Goal: Information Seeking & Learning: Learn about a topic

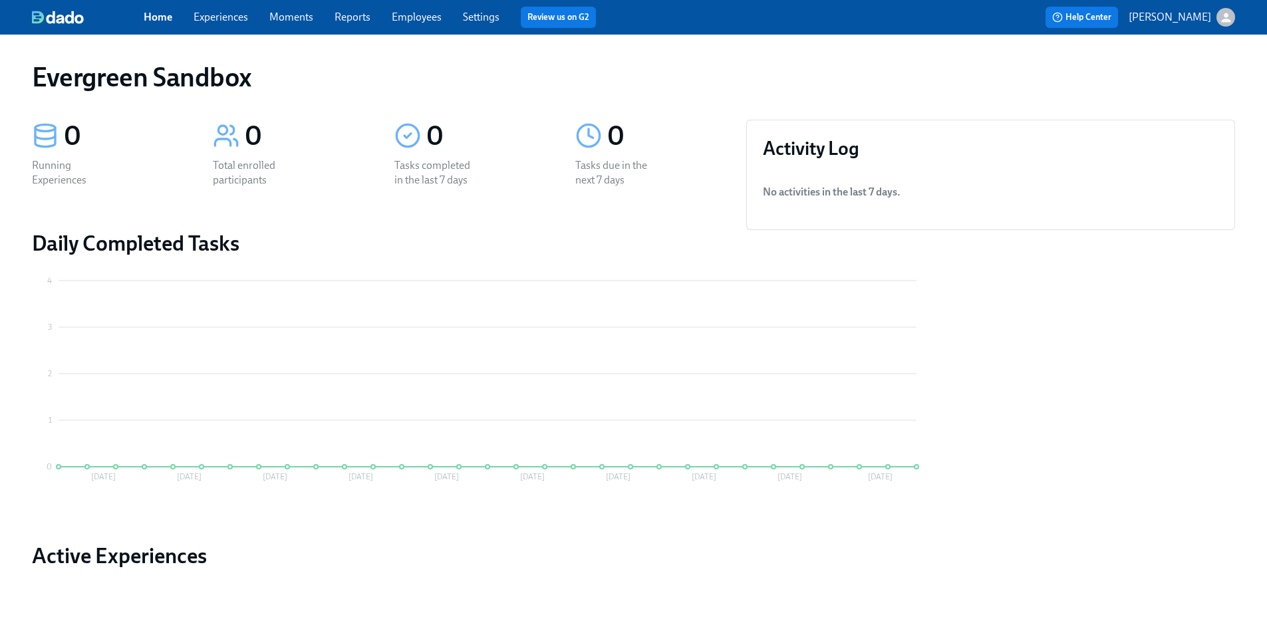
click at [1195, 10] on p "[PERSON_NAME]" at bounding box center [1170, 17] width 82 height 15
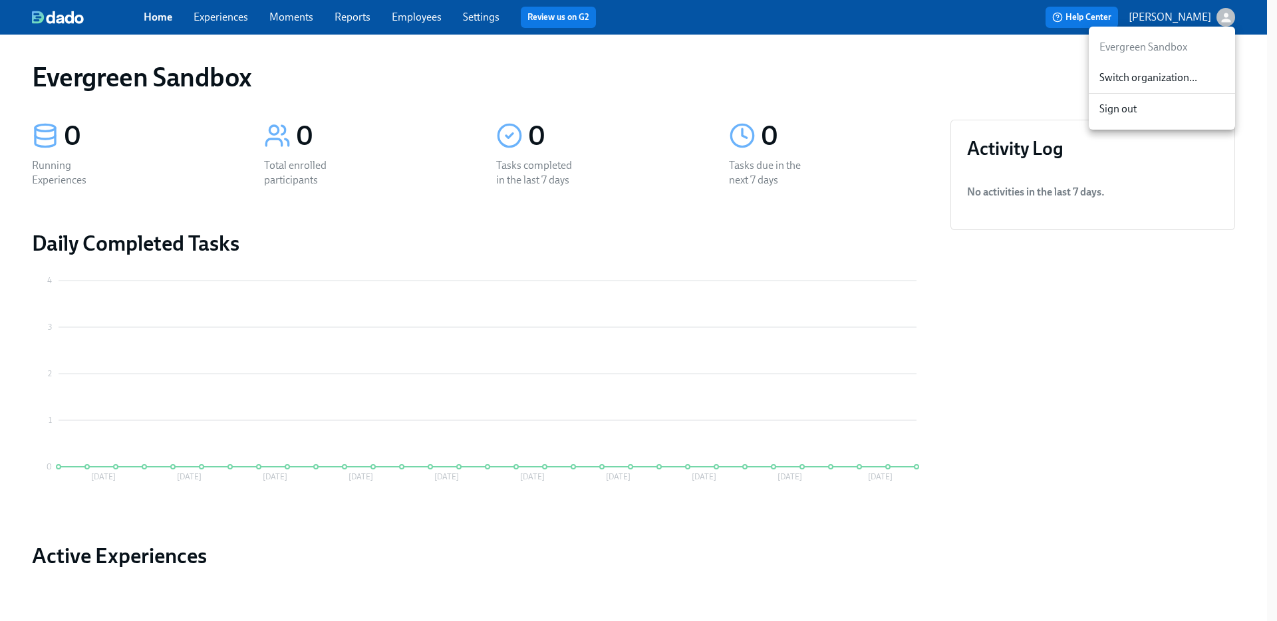
click at [1148, 76] on span "Switch organization..." at bounding box center [1161, 78] width 125 height 15
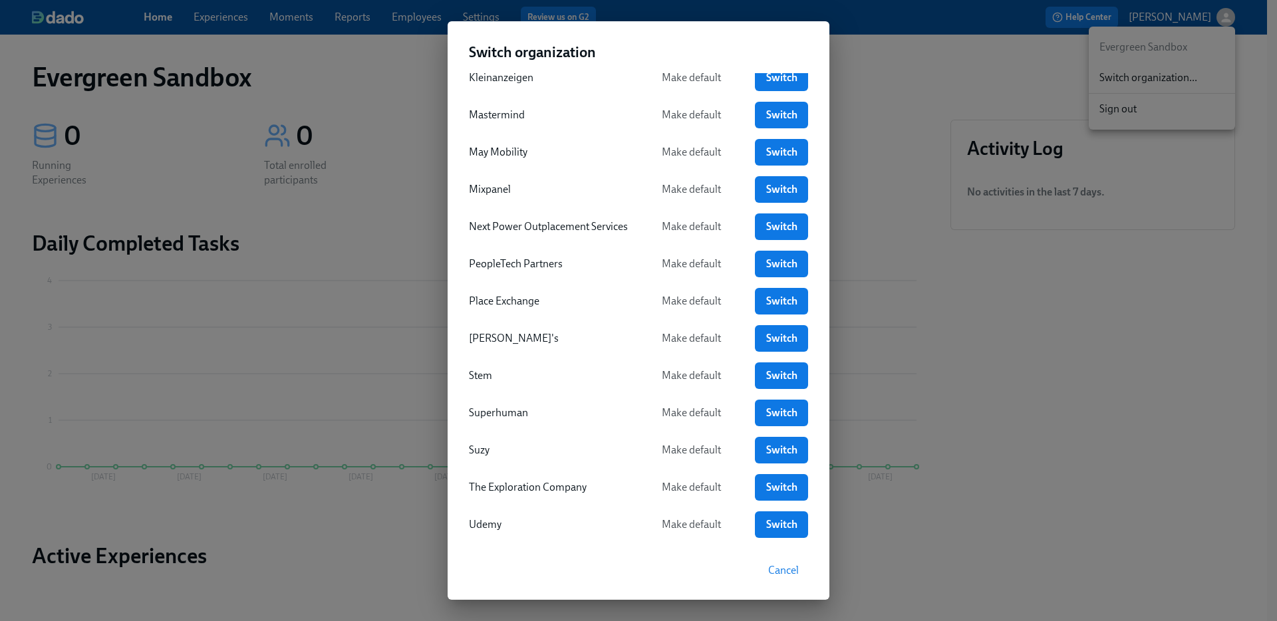
scroll to position [415, 0]
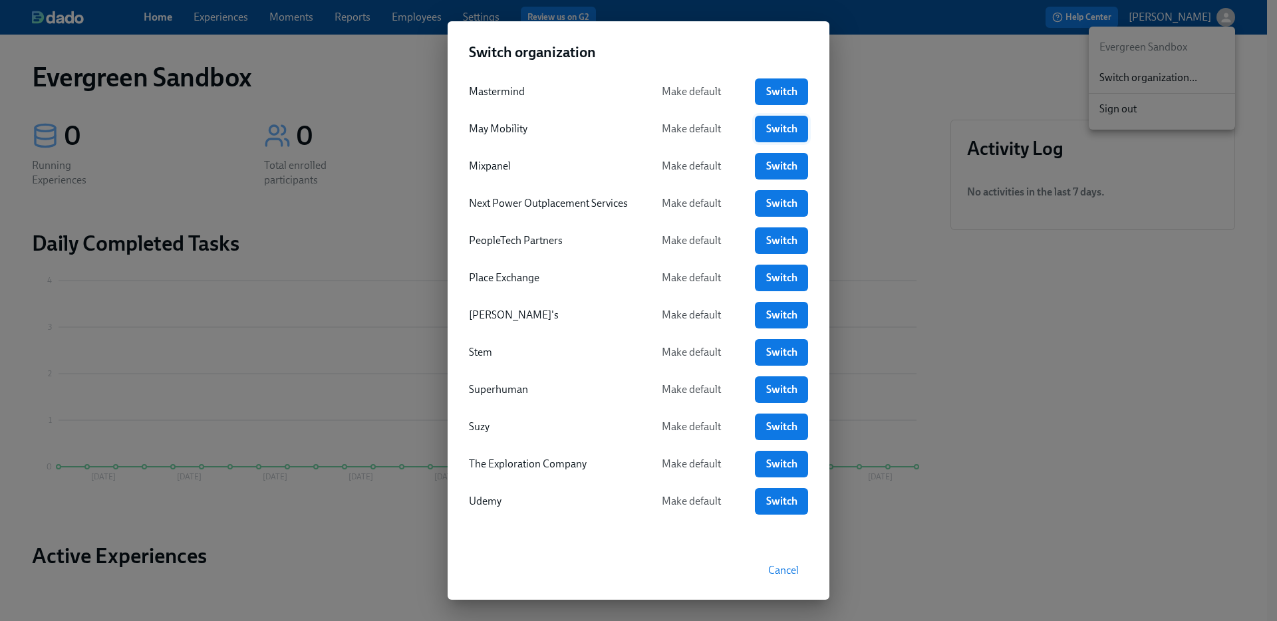
click at [772, 137] on link "Switch" at bounding box center [781, 129] width 53 height 27
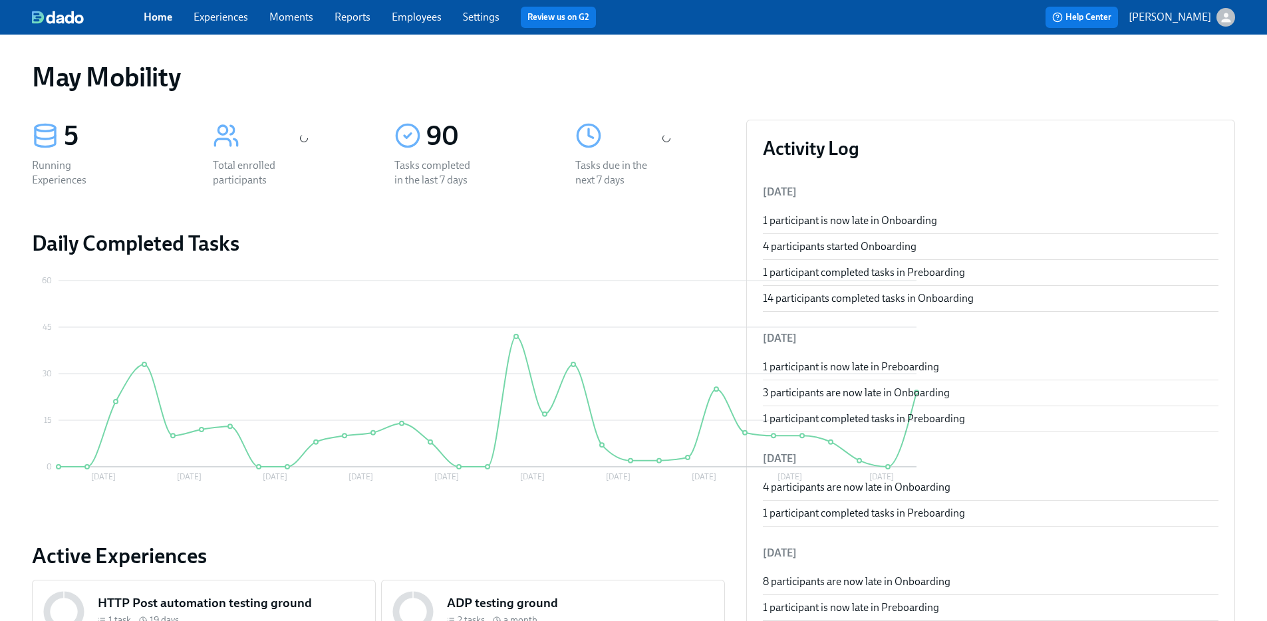
click at [415, 20] on link "Employees" at bounding box center [417, 17] width 50 height 13
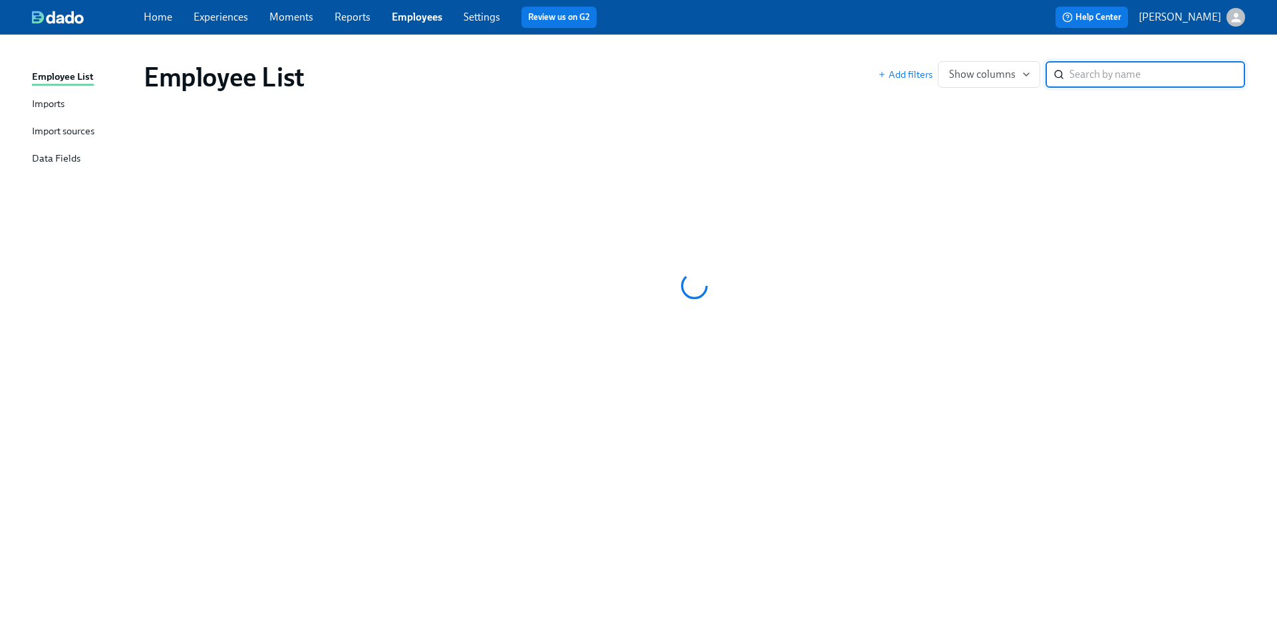
click at [1132, 78] on input "search" at bounding box center [1158, 74] width 176 height 27
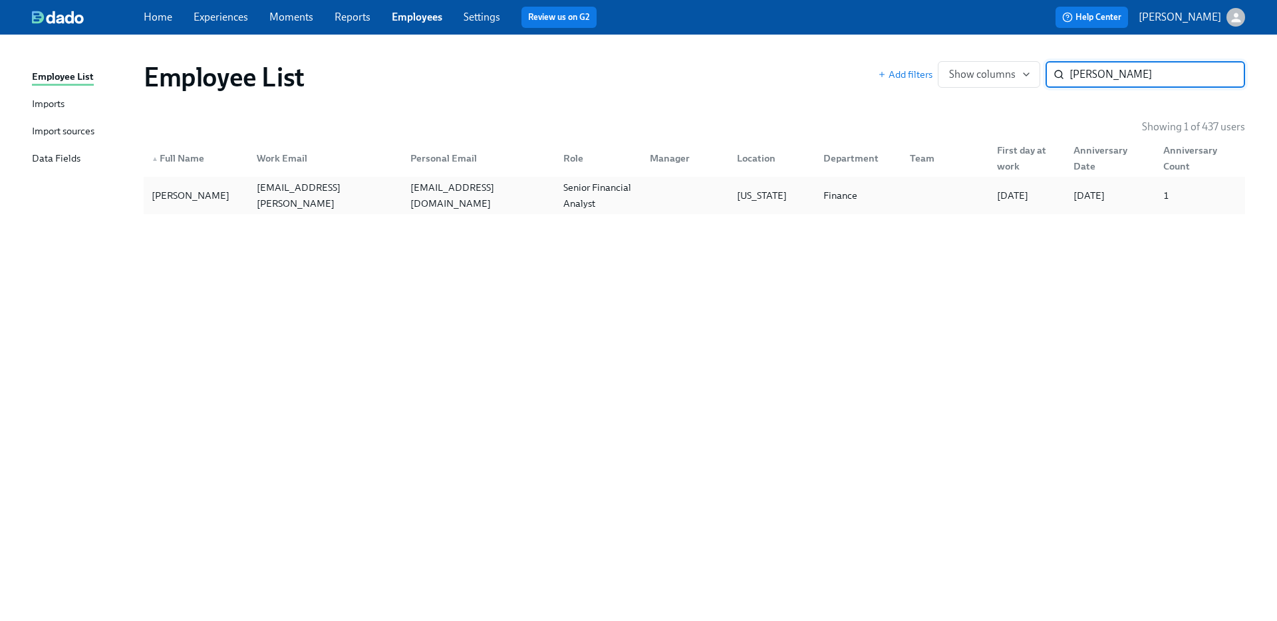
type input "Kotlyar"
click at [428, 199] on div "akotlya0@chicagobooth.edu" at bounding box center [479, 196] width 148 height 32
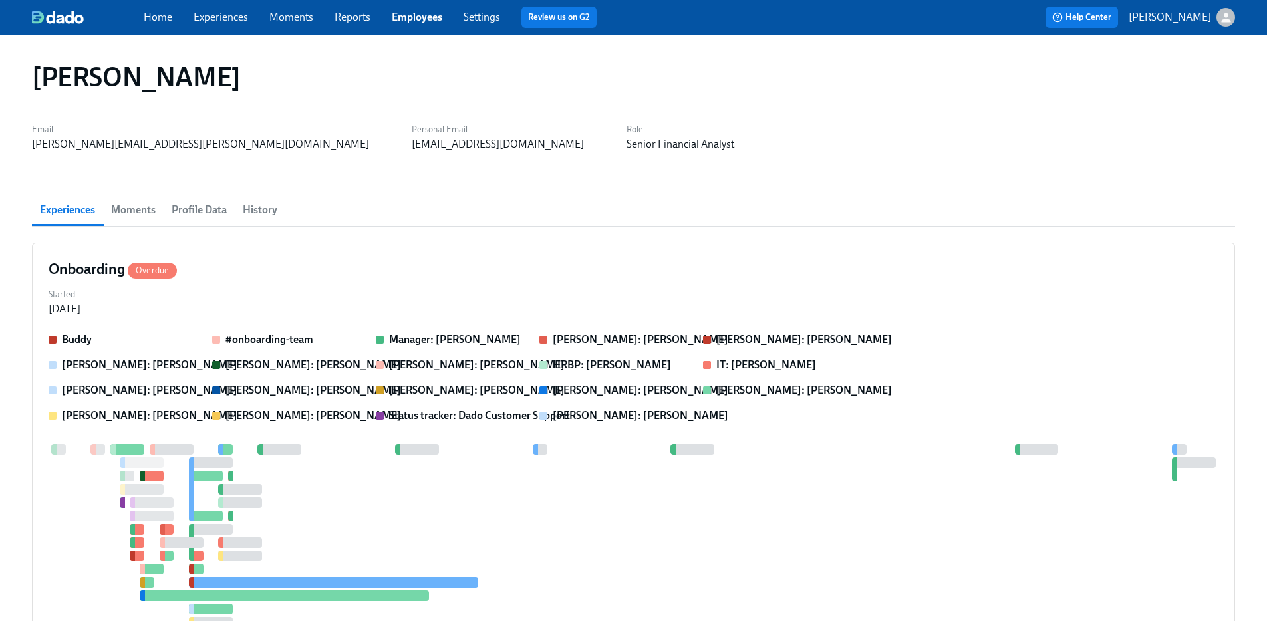
click at [176, 209] on span "Profile Data" at bounding box center [199, 210] width 55 height 19
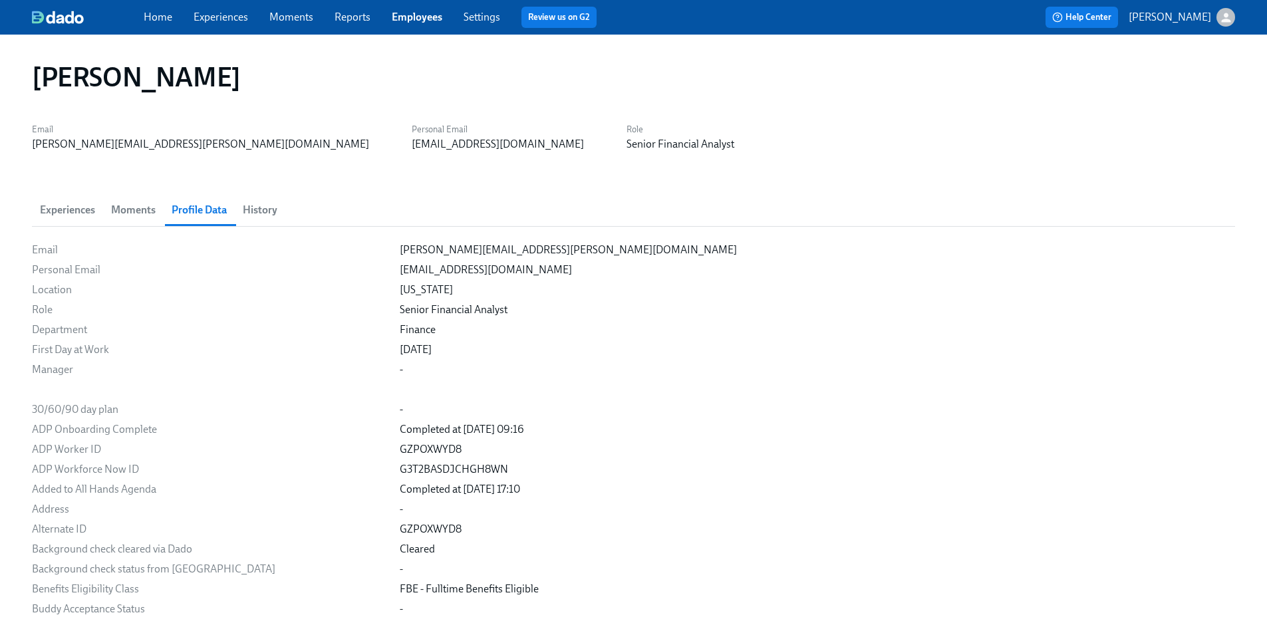
click at [275, 212] on span "History" at bounding box center [260, 210] width 35 height 19
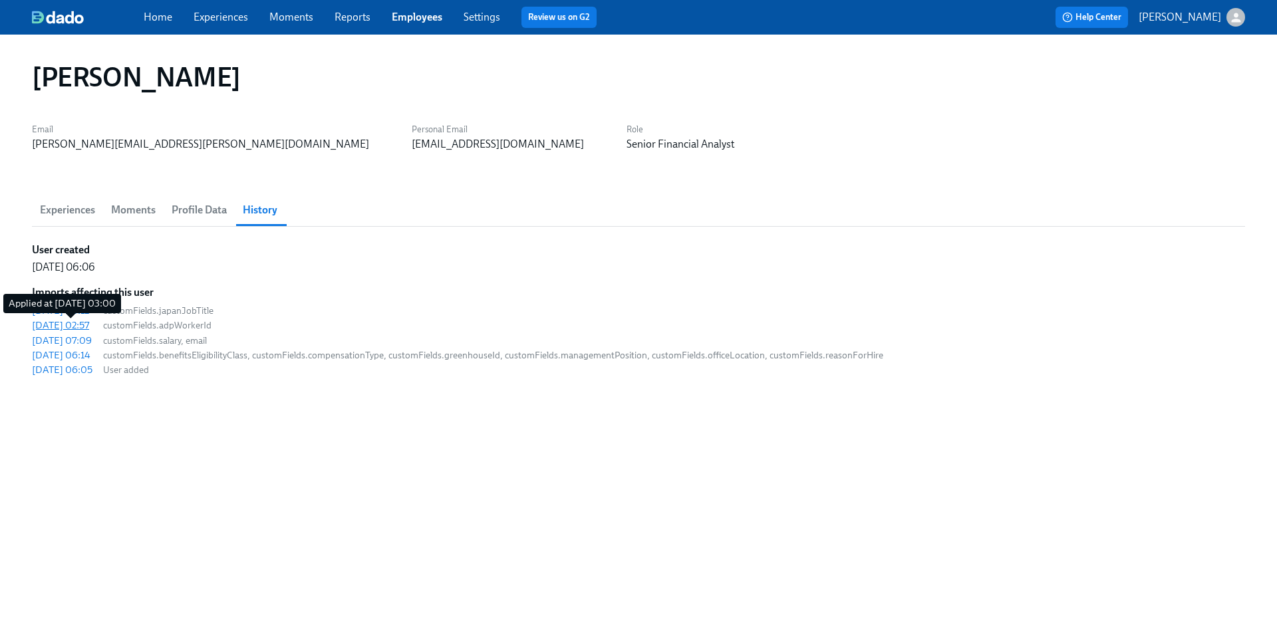
click at [89, 324] on div "2025/07/29 02:57" at bounding box center [60, 325] width 57 height 13
click at [89, 308] on div "2025/07/31 06:12" at bounding box center [60, 310] width 57 height 13
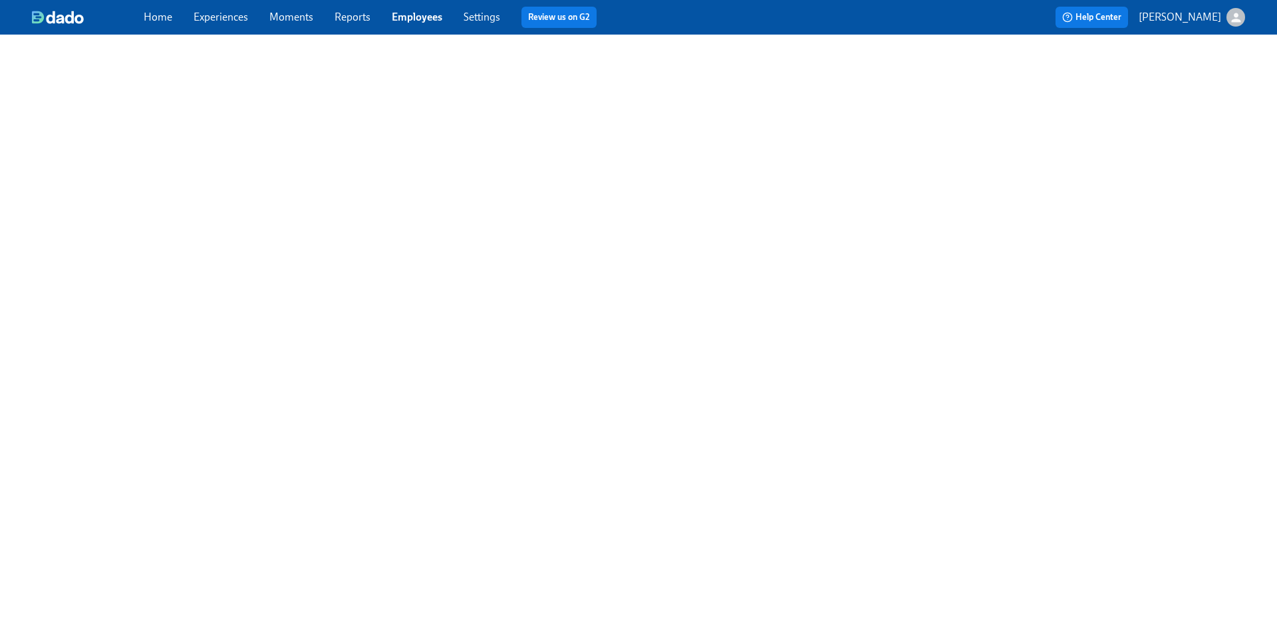
click at [418, 13] on link "Employees" at bounding box center [417, 17] width 51 height 13
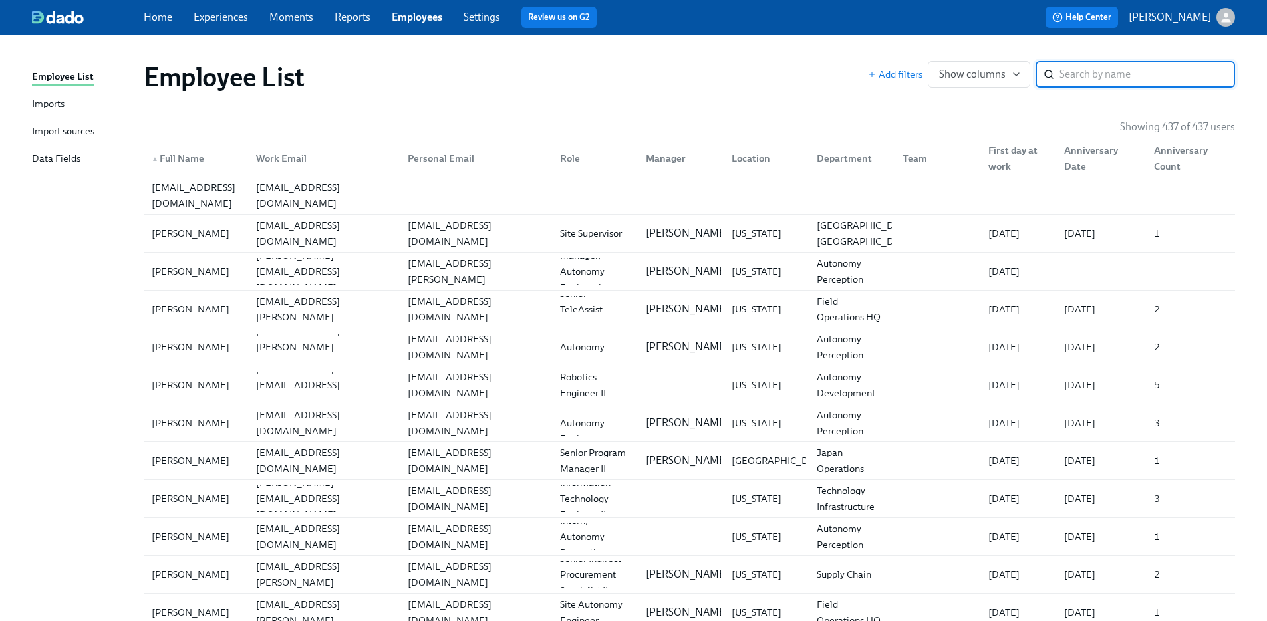
click at [62, 106] on div "Imports" at bounding box center [48, 104] width 33 height 17
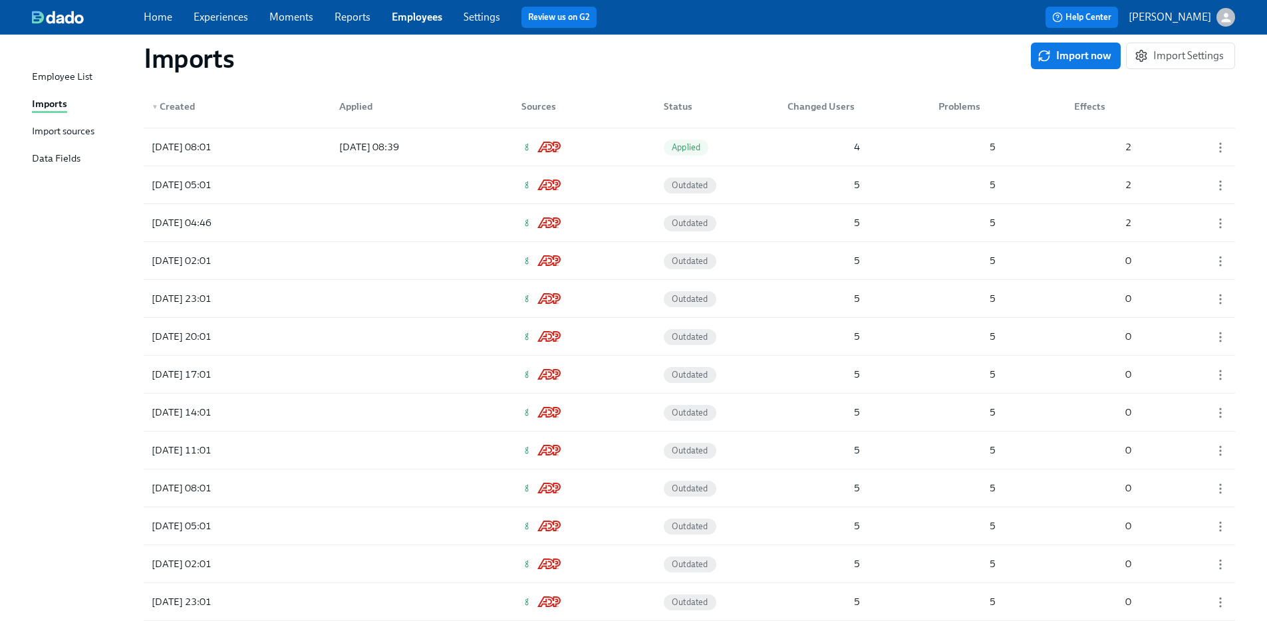
scroll to position [3924, 0]
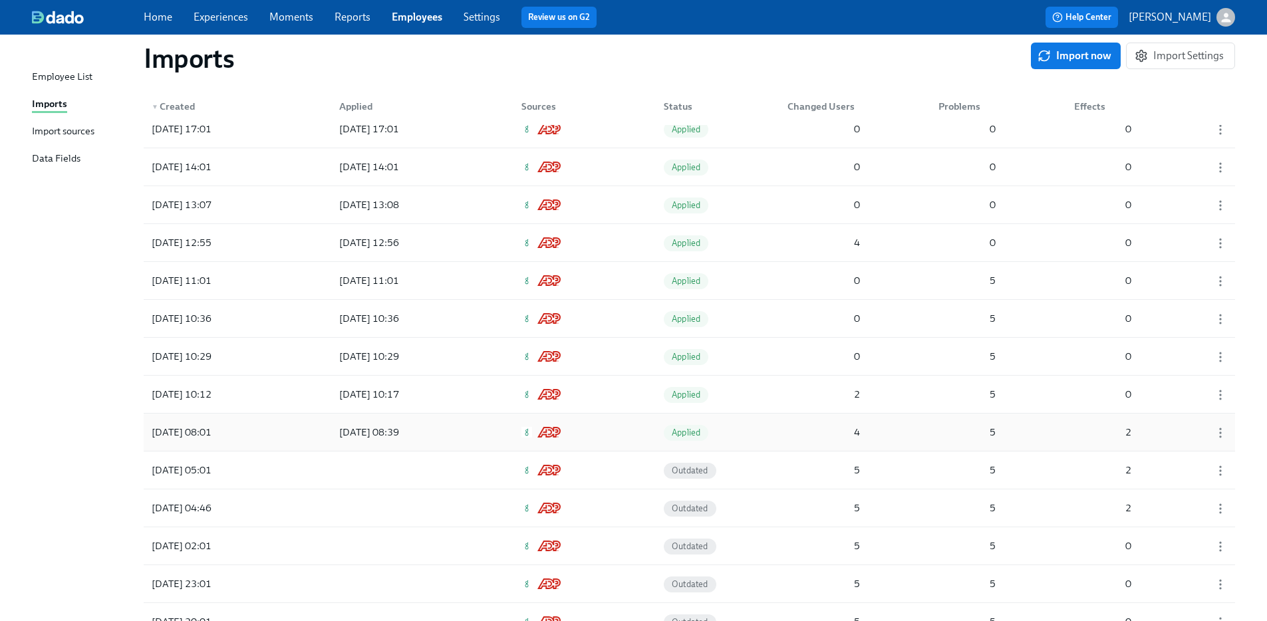
click at [285, 434] on div "2025/07/28 08:01 2025/07/28 08:39 Applied 4 5 2" at bounding box center [689, 432] width 1091 height 37
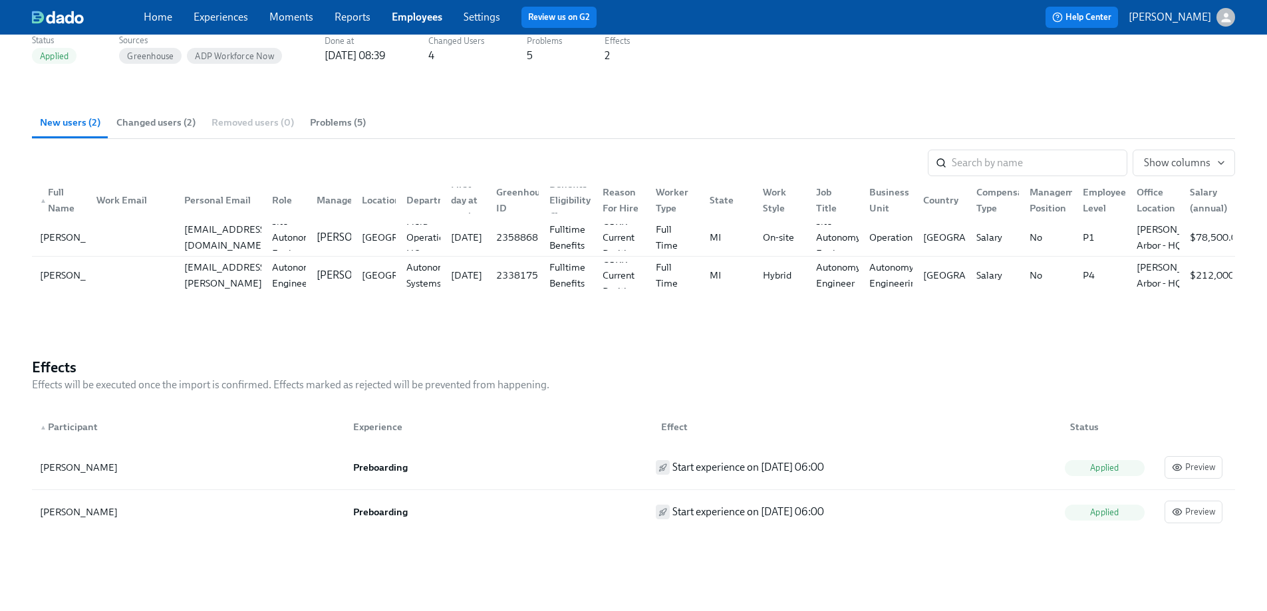
click at [158, 128] on span "Changed users (2)" at bounding box center [155, 122] width 79 height 15
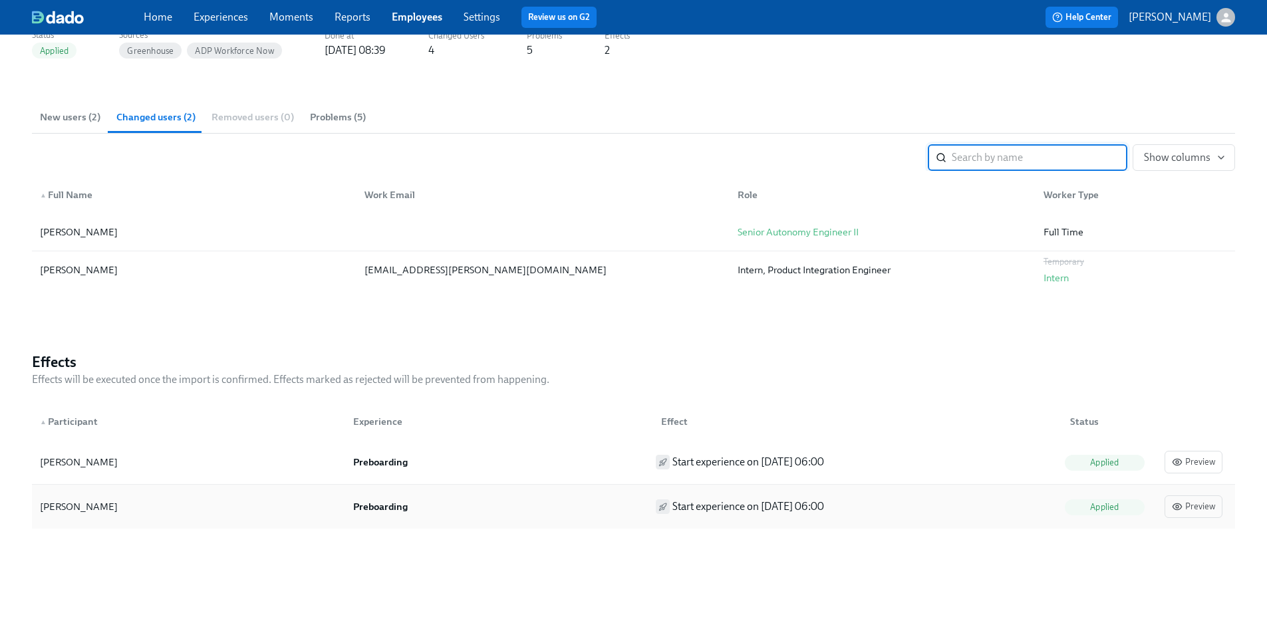
scroll to position [151, 0]
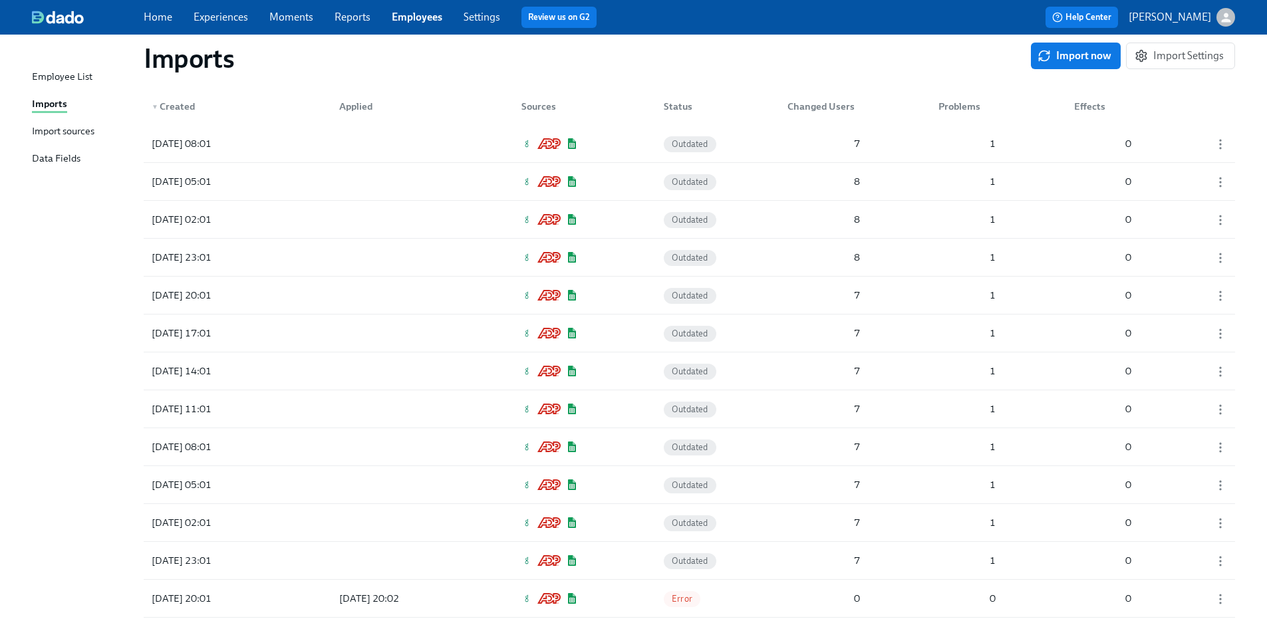
scroll to position [4289, 0]
click at [87, 76] on div "Employee List" at bounding box center [62, 77] width 61 height 17
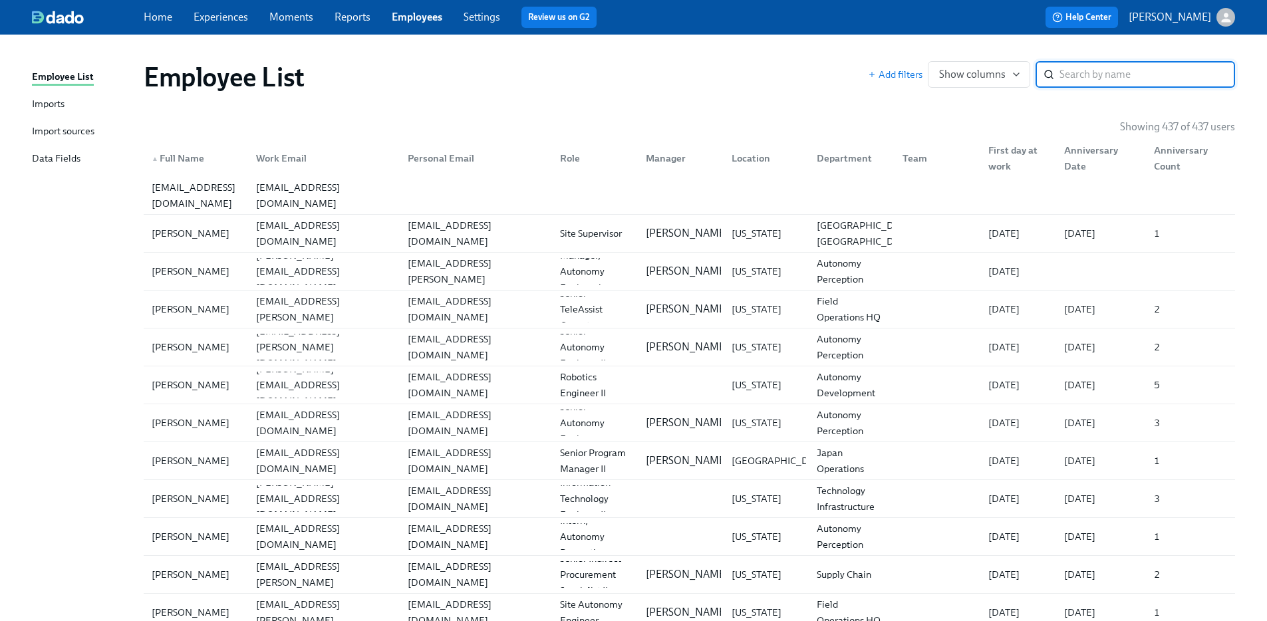
click at [1130, 69] on input "search" at bounding box center [1148, 74] width 176 height 27
type input "Kotlyar"
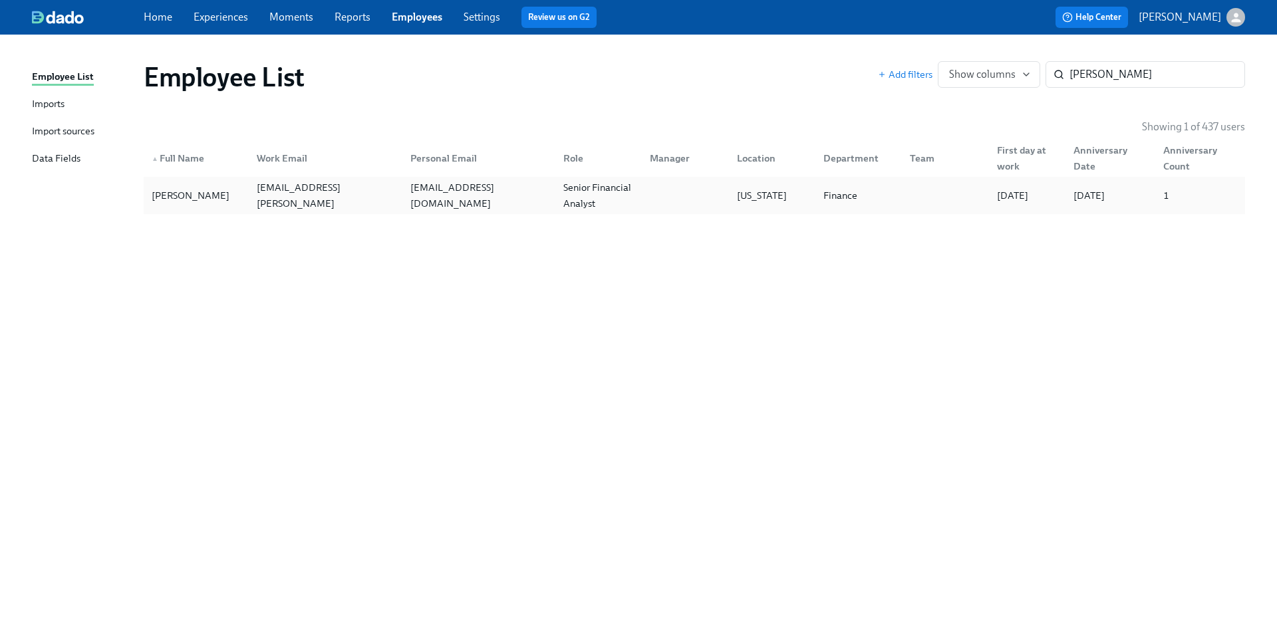
click at [198, 206] on div "Alex Kotlyar" at bounding box center [196, 195] width 100 height 27
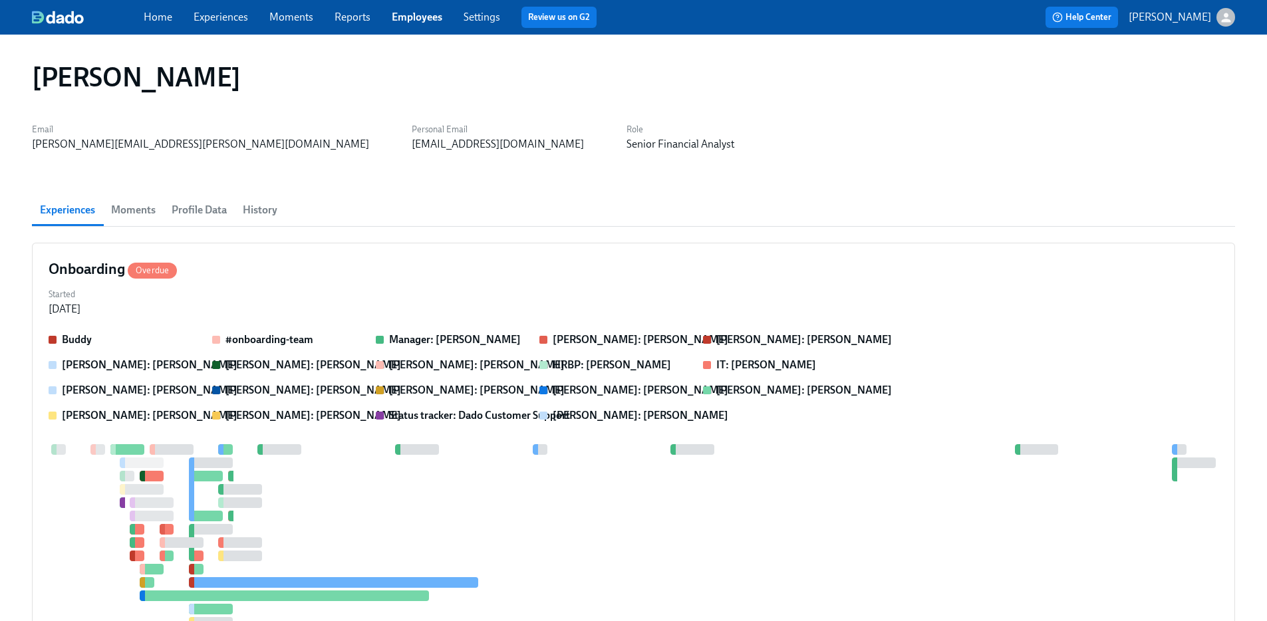
click at [266, 217] on span "History" at bounding box center [260, 210] width 35 height 19
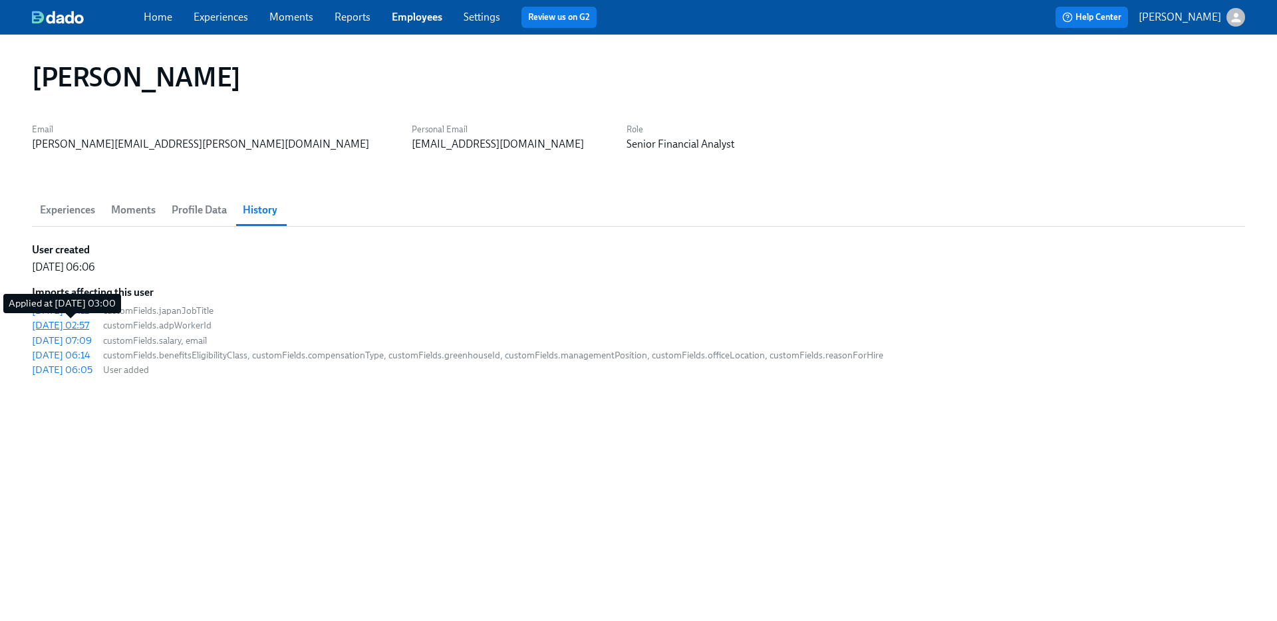
click at [55, 329] on div "2025/07/29 02:57" at bounding box center [60, 325] width 57 height 13
click at [89, 311] on div "2025/07/31 06:12" at bounding box center [60, 310] width 57 height 13
click at [82, 310] on div "2025/07/31 06:12" at bounding box center [60, 310] width 57 height 13
click at [76, 339] on div "2025/07/09 07:09" at bounding box center [62, 340] width 60 height 13
click at [65, 323] on div "2025/07/29 02:57" at bounding box center [60, 325] width 57 height 13
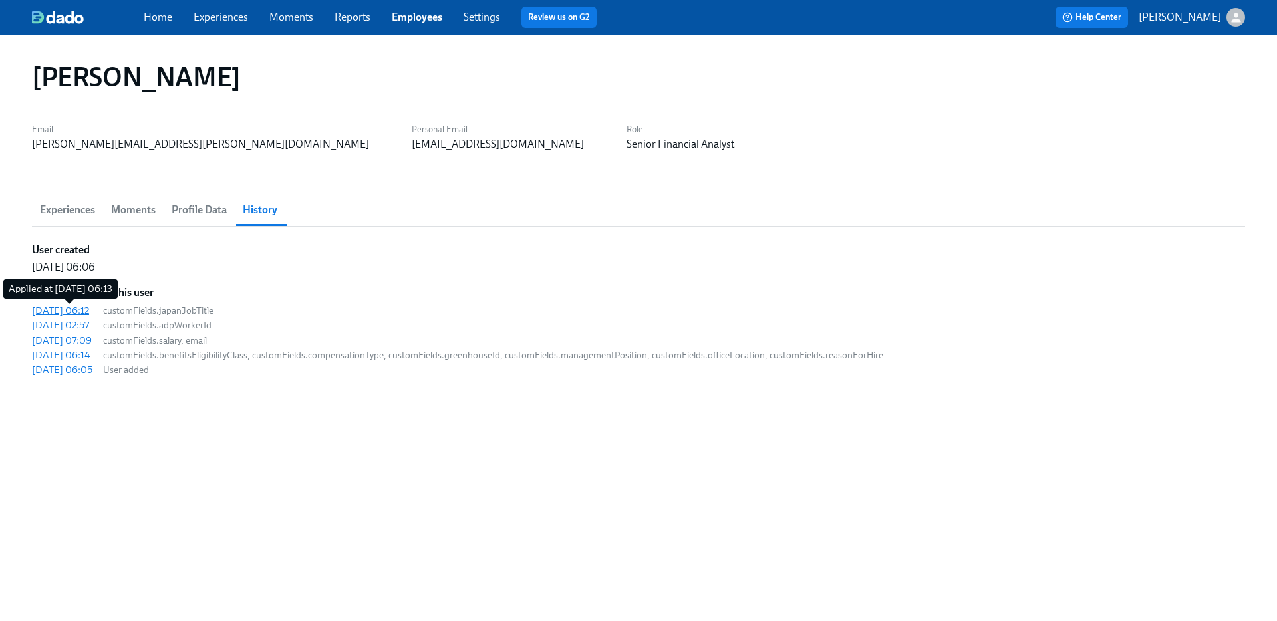
click at [79, 313] on div "2025/07/31 06:12" at bounding box center [60, 310] width 57 height 13
click at [51, 344] on div "2025/07/09 07:09" at bounding box center [62, 340] width 60 height 13
click at [90, 354] on div "2025/06/23 06:14" at bounding box center [61, 355] width 59 height 13
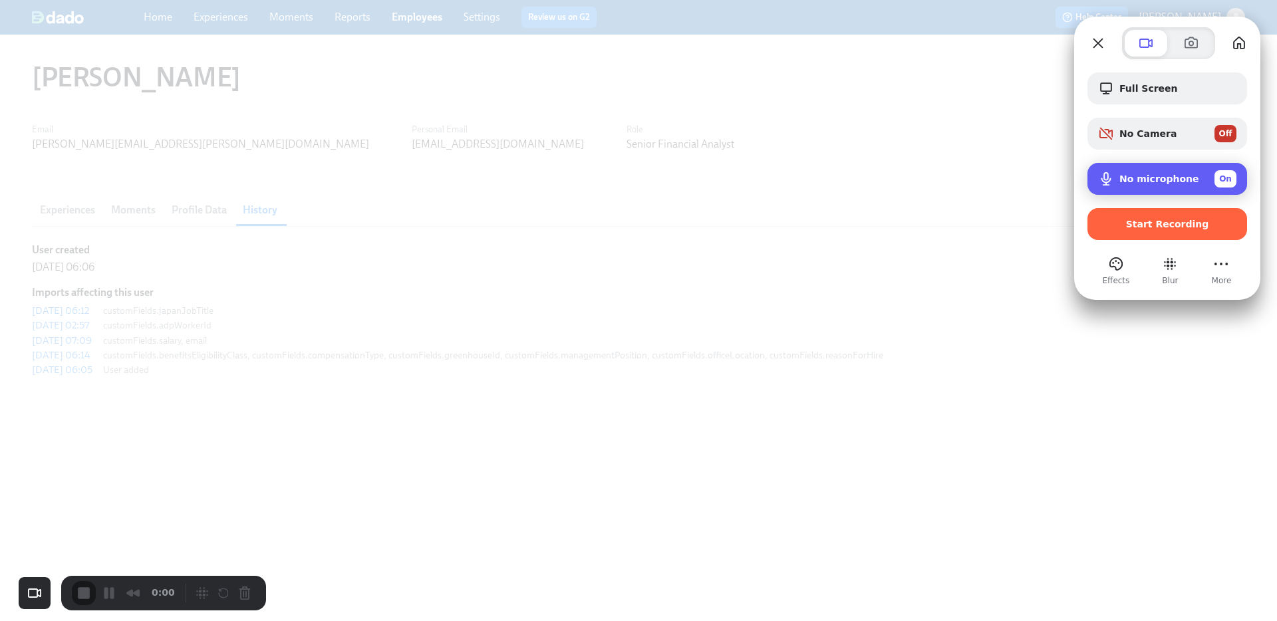
click at [1177, 181] on span "No microphone" at bounding box center [1159, 179] width 80 height 11
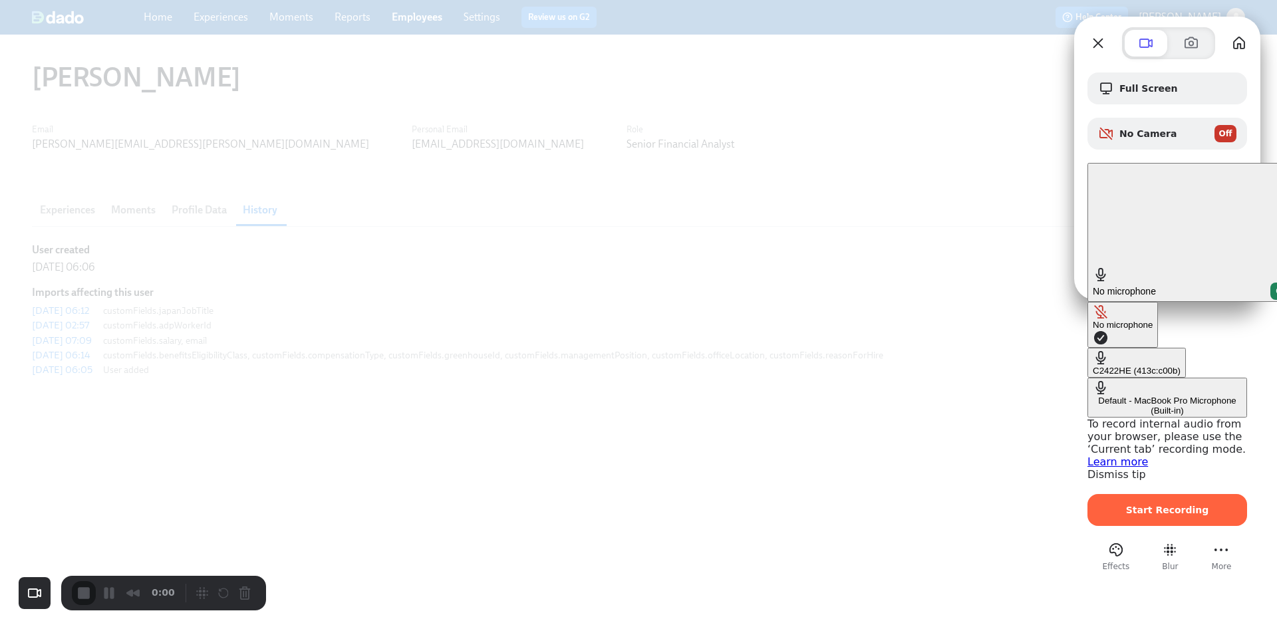
click at [1093, 320] on div "No microphone" at bounding box center [1123, 325] width 60 height 10
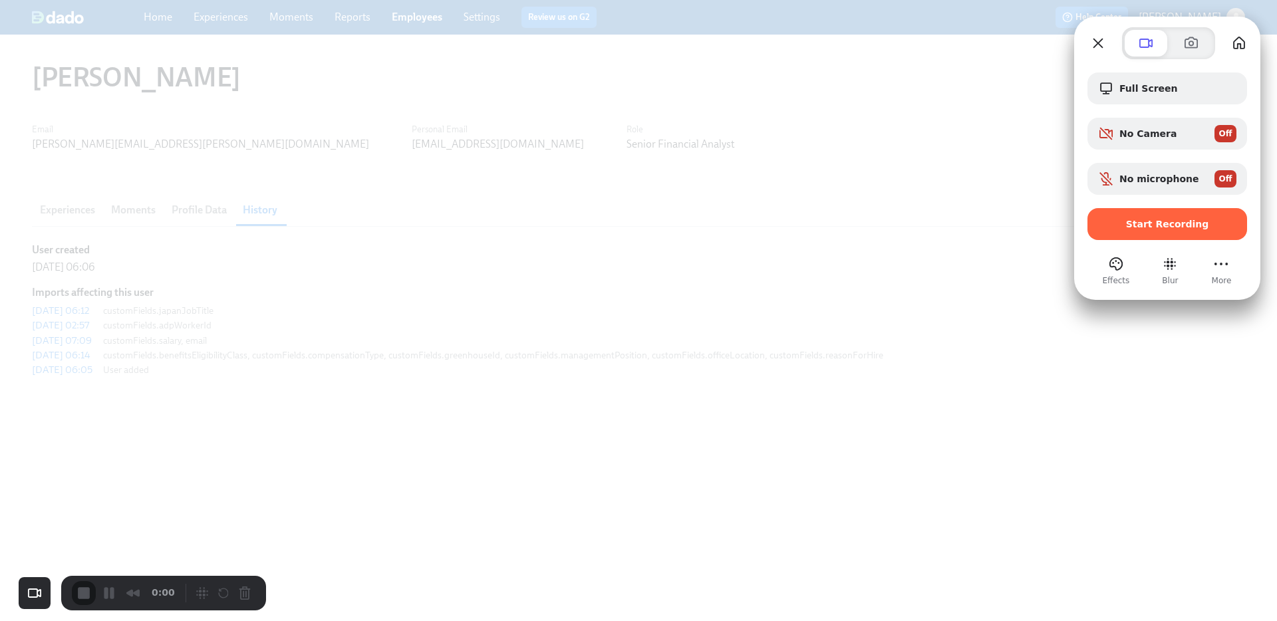
click at [1163, 248] on div at bounding box center [1167, 250] width 160 height 7
click at [1167, 229] on div "Start Recording" at bounding box center [1167, 224] width 160 height 32
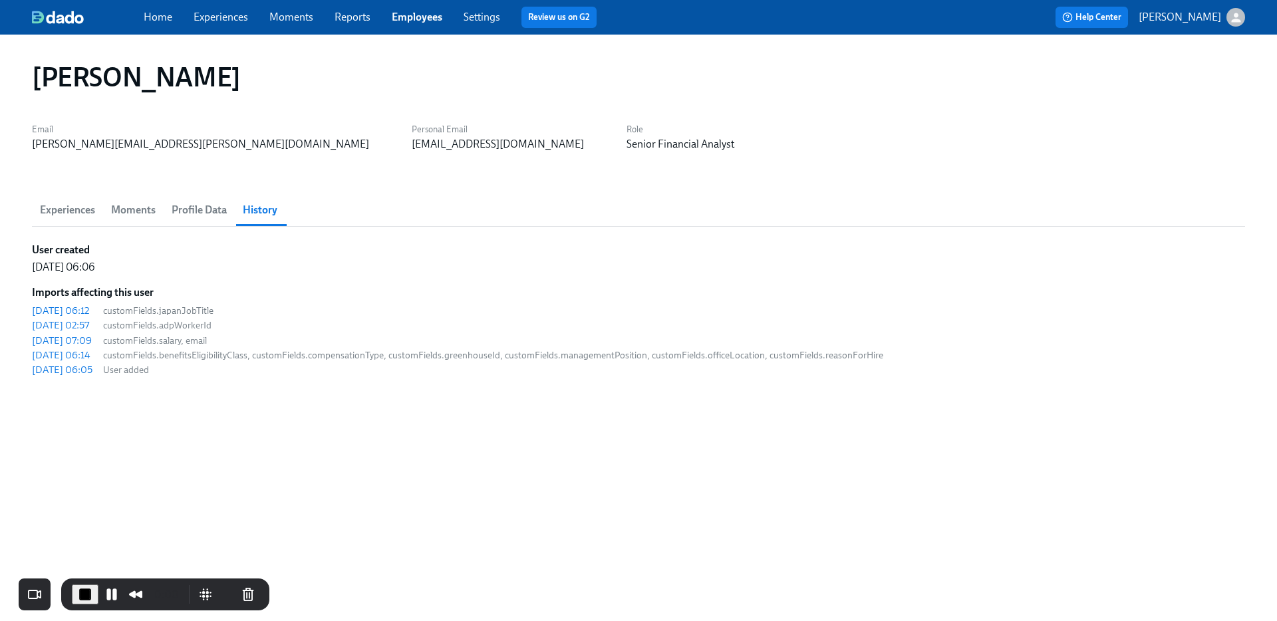
click at [312, 381] on div "Alex Kotlyar Email alex.kotlyar@maymobility.com Personal Email akotlya0@chicago…" at bounding box center [638, 320] width 1213 height 539
click at [89, 308] on div "2025/07/31 06:12" at bounding box center [60, 310] width 57 height 13
click at [78, 325] on div "2025/07/29 02:57" at bounding box center [60, 325] width 57 height 13
click at [92, 341] on div "2025/07/09 07:09" at bounding box center [62, 340] width 60 height 13
click at [60, 355] on div "2025/06/23 06:14" at bounding box center [61, 355] width 59 height 13
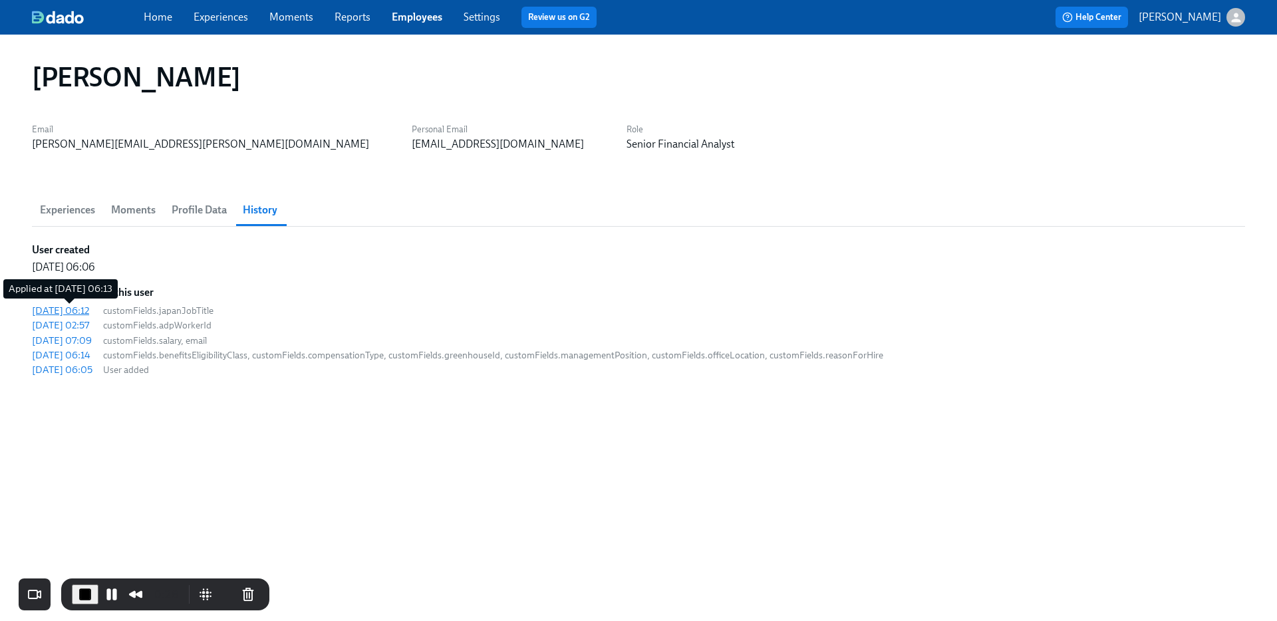
click at [82, 310] on div "2025/07/31 06:12" at bounding box center [60, 310] width 57 height 13
click at [86, 591] on span "End Recording" at bounding box center [85, 595] width 16 height 16
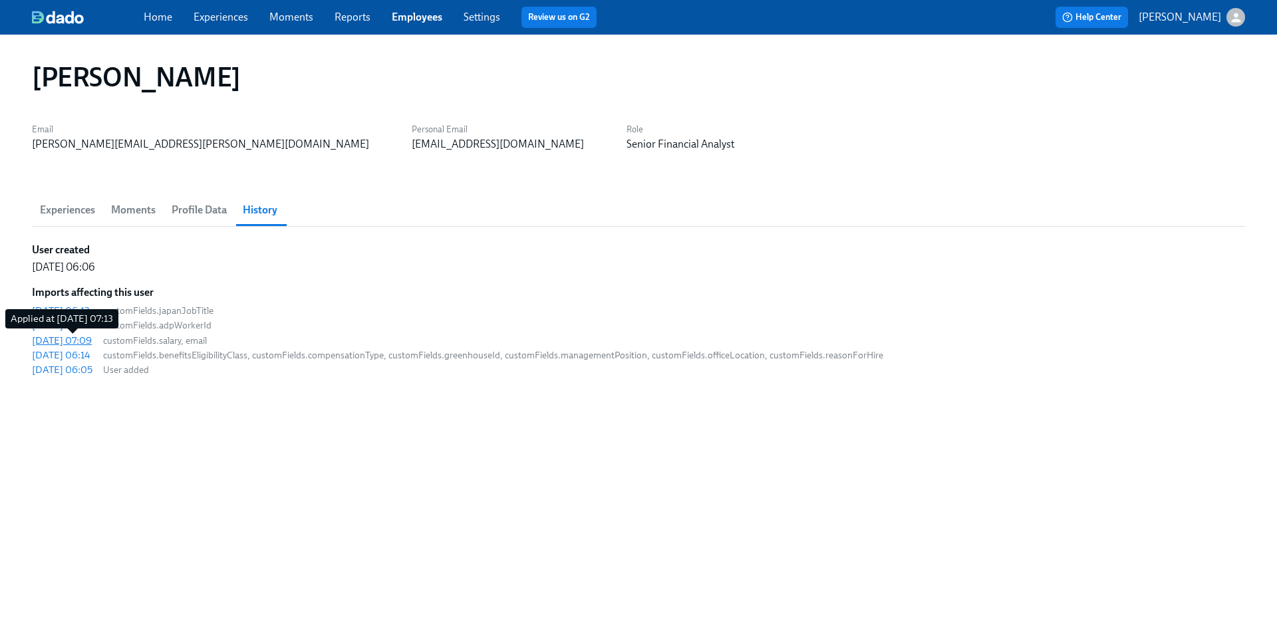
click at [92, 343] on div "2025/07/09 07:09" at bounding box center [62, 340] width 60 height 13
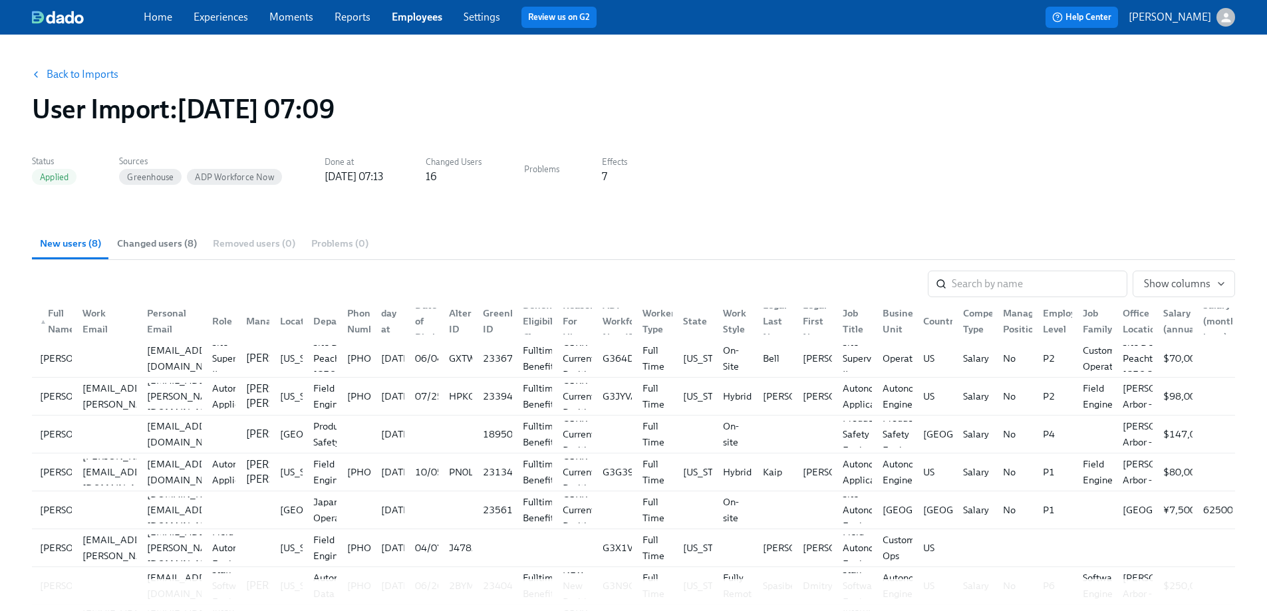
click at [158, 247] on span "Changed users (8)" at bounding box center [157, 243] width 80 height 15
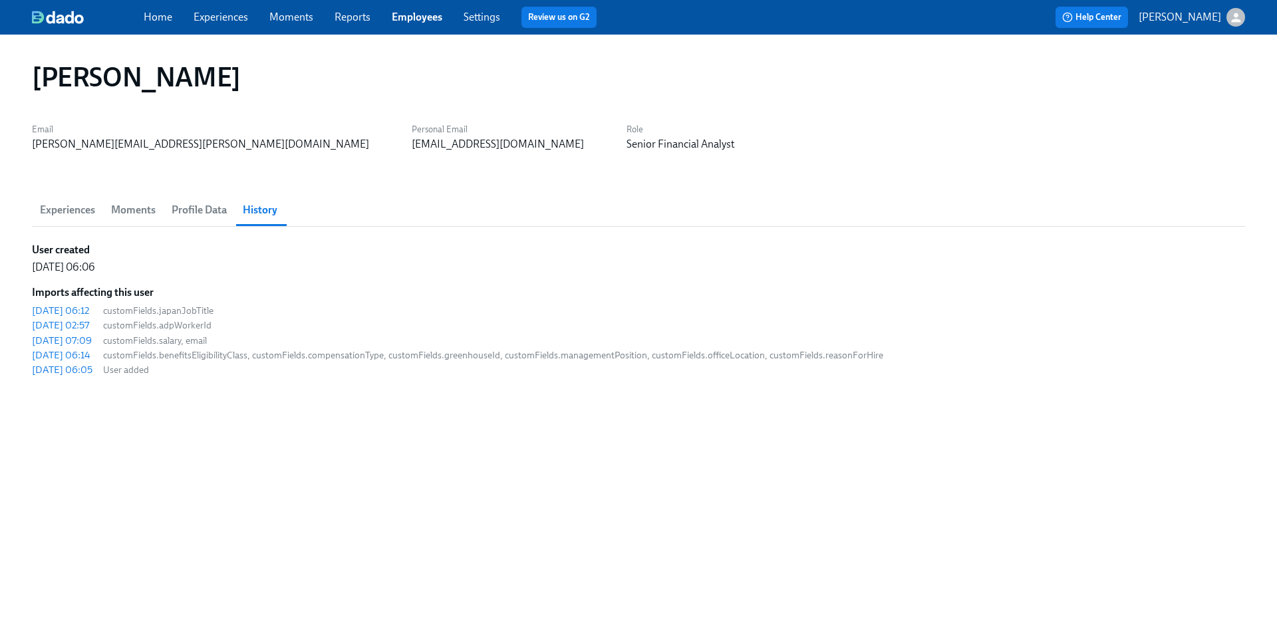
click at [217, 212] on span "Profile Data" at bounding box center [199, 210] width 55 height 19
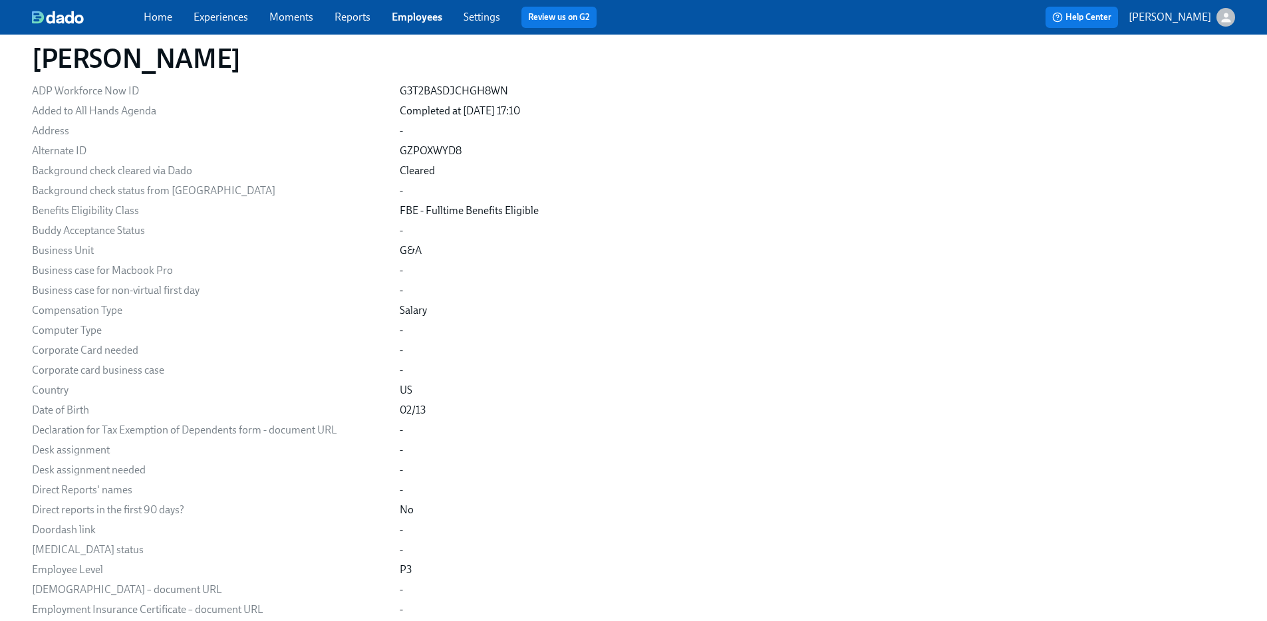
scroll to position [1735, 0]
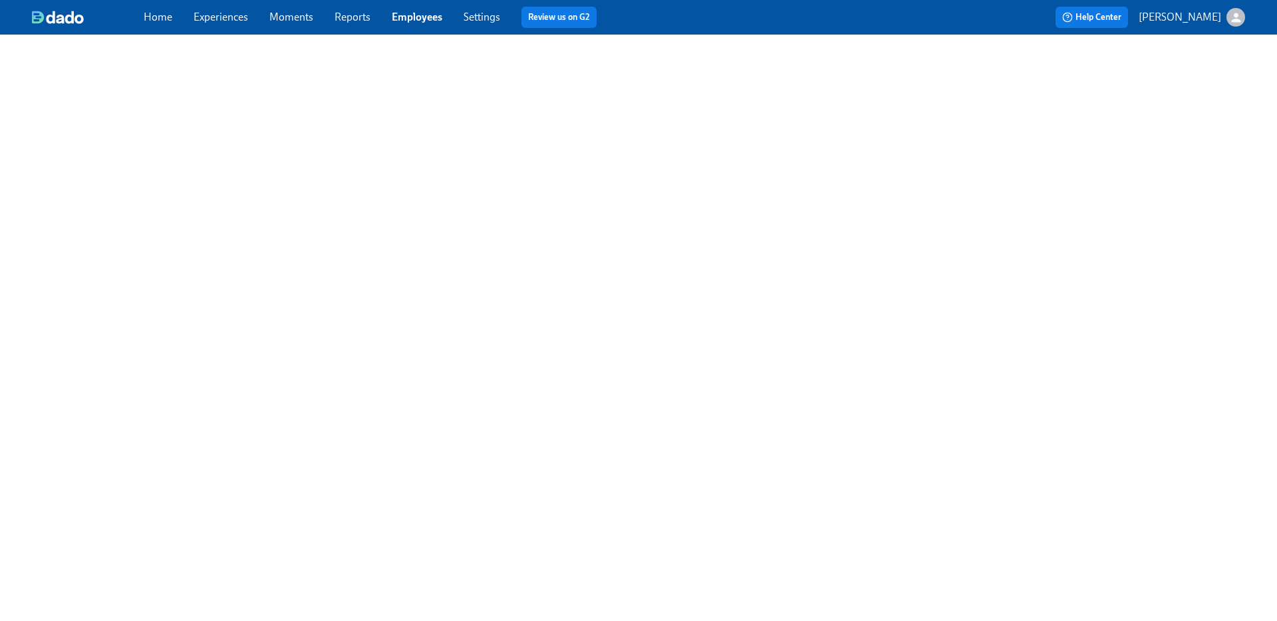
click at [436, 19] on link "Employees" at bounding box center [417, 17] width 51 height 13
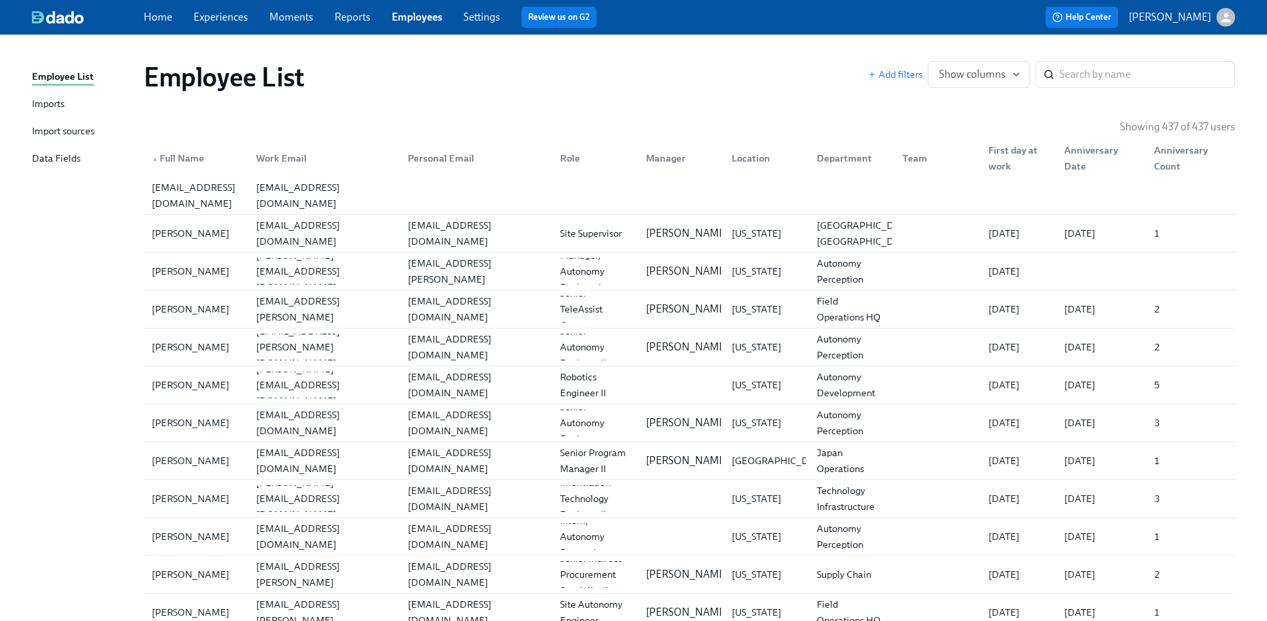
click at [94, 128] on div "Import sources" at bounding box center [63, 132] width 63 height 17
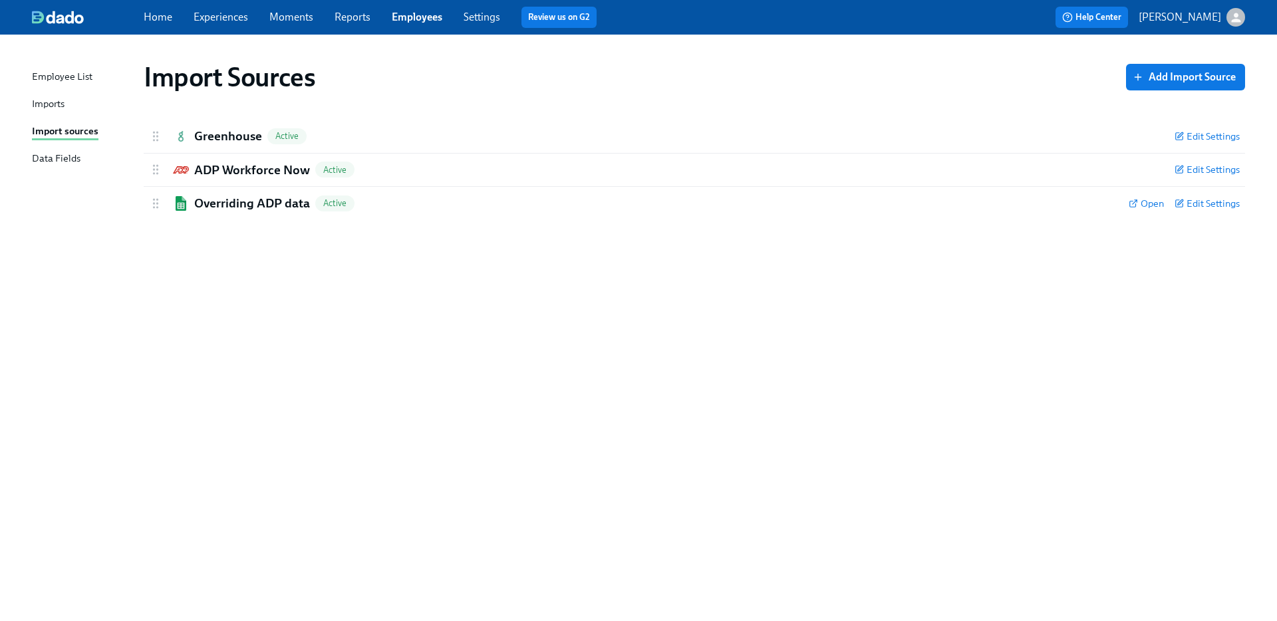
click at [51, 101] on div "Imports" at bounding box center [48, 104] width 33 height 17
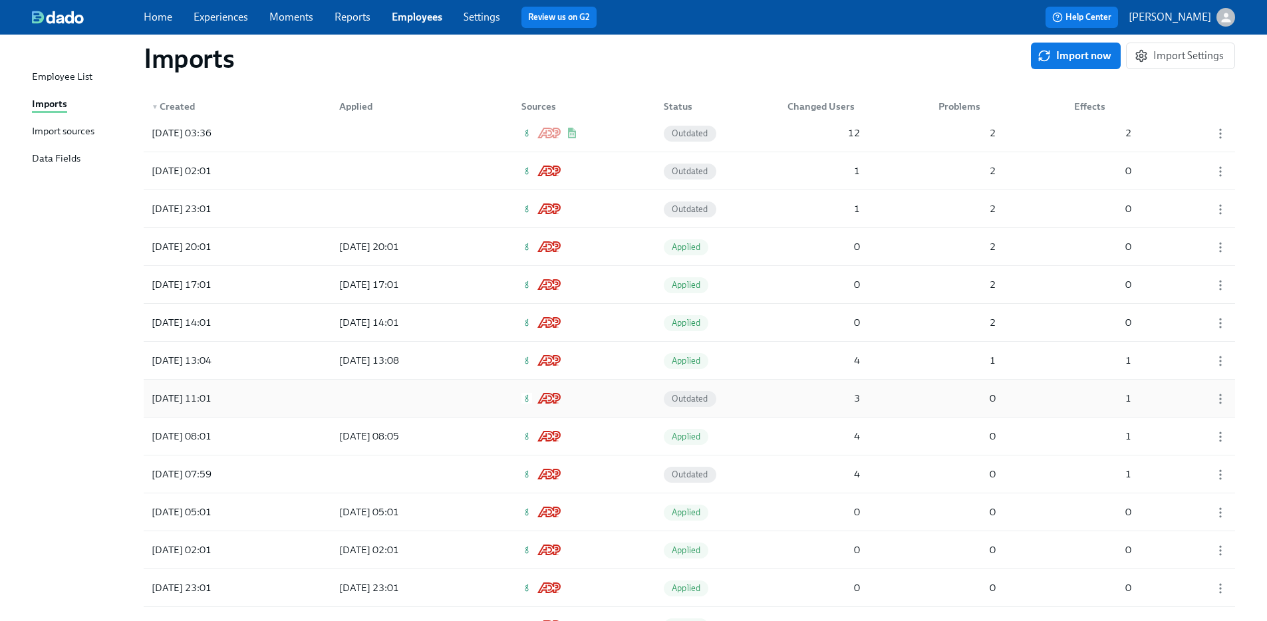
scroll to position [3405, 0]
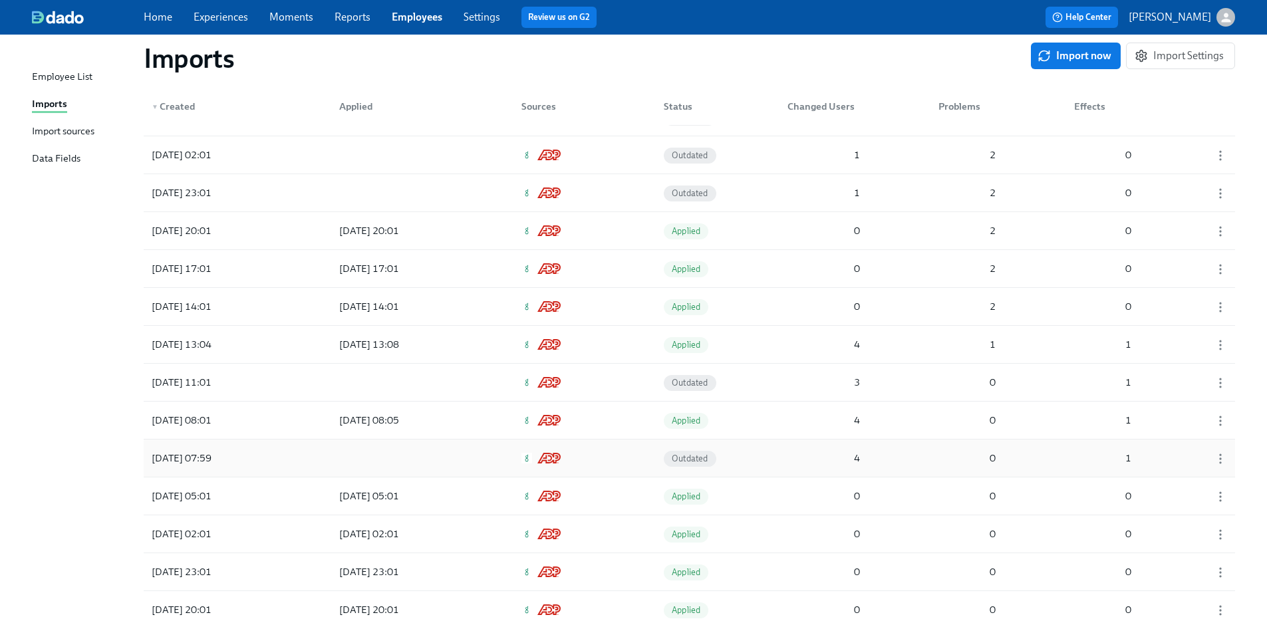
click at [321, 466] on div "[DATE] 07:59 Outdated 4 0 1" at bounding box center [689, 458] width 1091 height 37
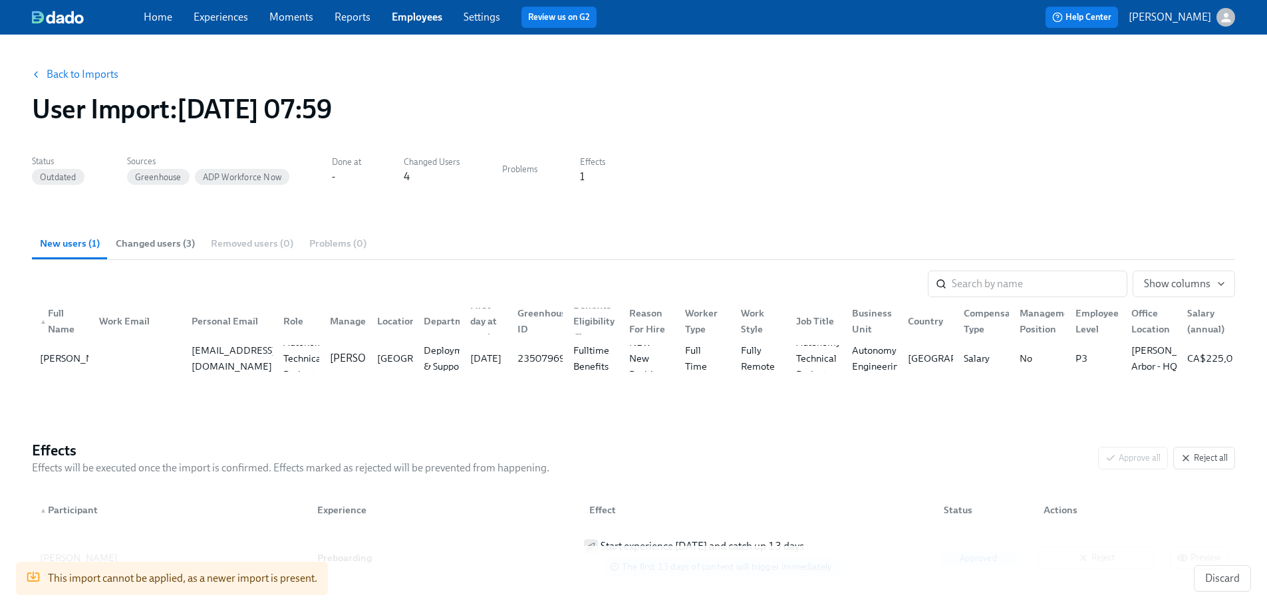
click at [172, 247] on span "Changed users (3)" at bounding box center [155, 243] width 79 height 15
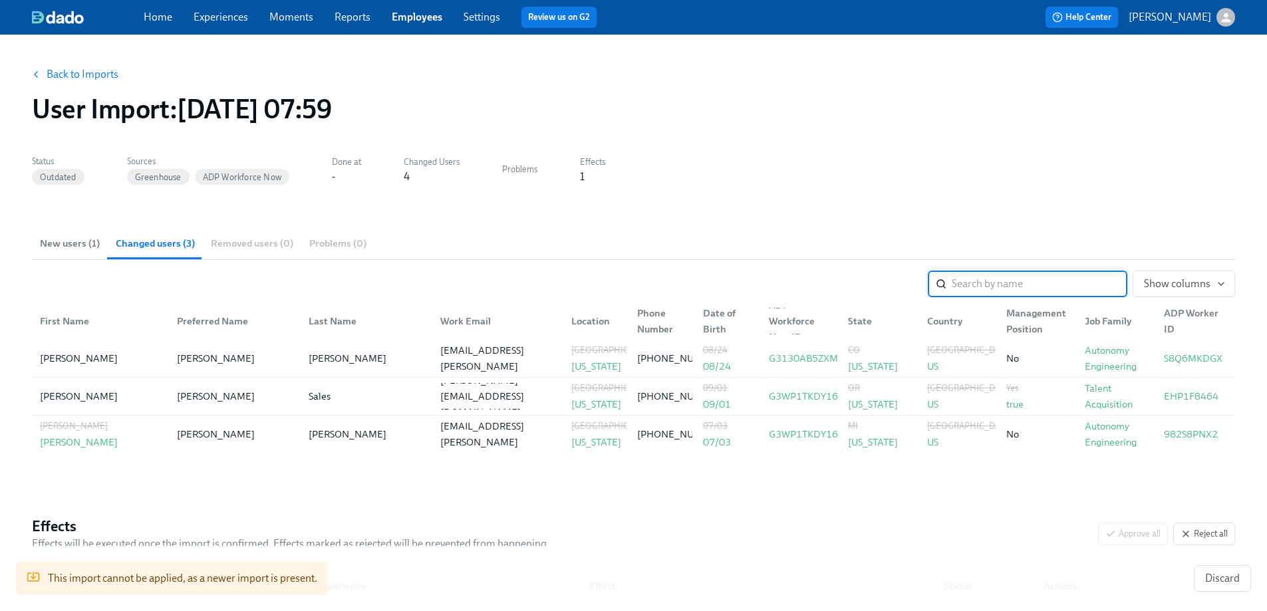
click at [85, 239] on span "New users (1)" at bounding box center [70, 243] width 60 height 15
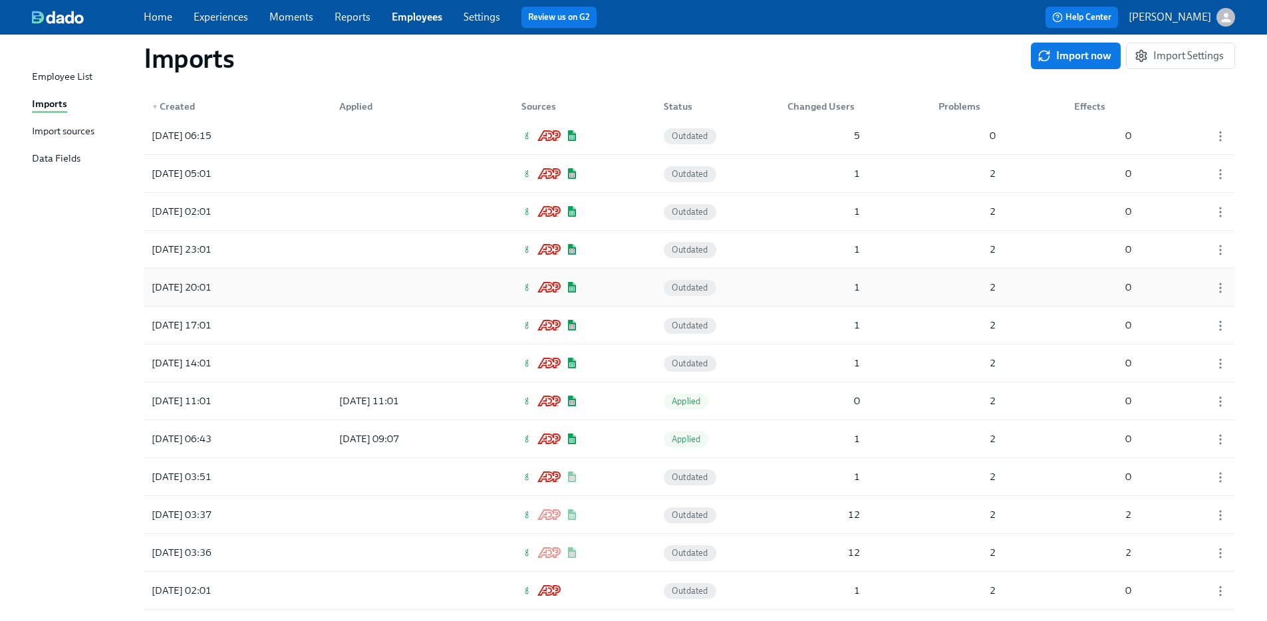
scroll to position [3307, 0]
click at [350, 446] on div "[DATE] 09:07" at bounding box center [369, 440] width 71 height 16
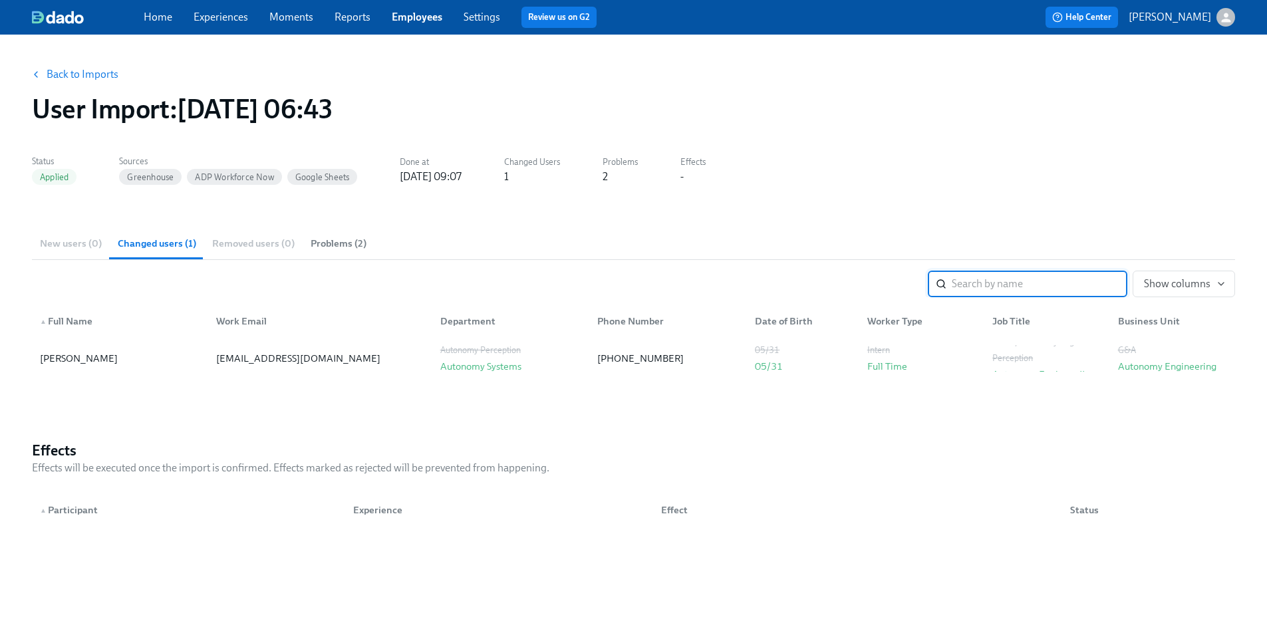
click at [337, 243] on span "Problems (2)" at bounding box center [339, 243] width 56 height 15
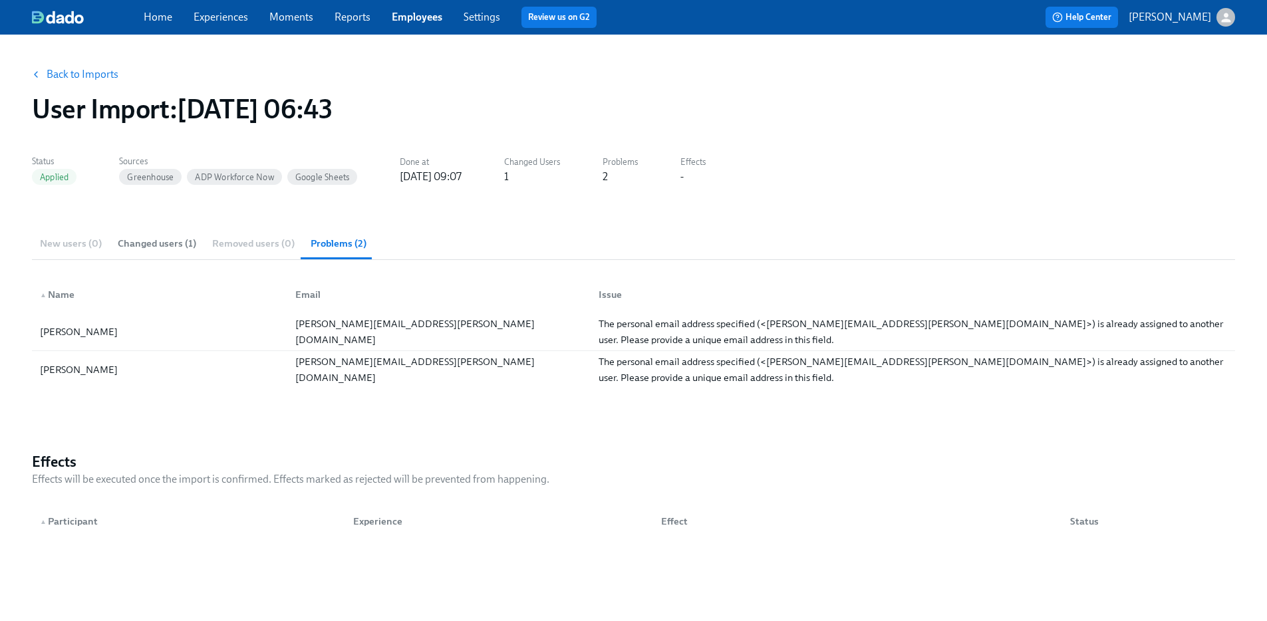
click at [78, 243] on div "New users (0) Changed users (1) Removed users (0) Problems (2)" at bounding box center [633, 243] width 1203 height 32
click at [156, 245] on span "Changed users (1)" at bounding box center [157, 243] width 78 height 15
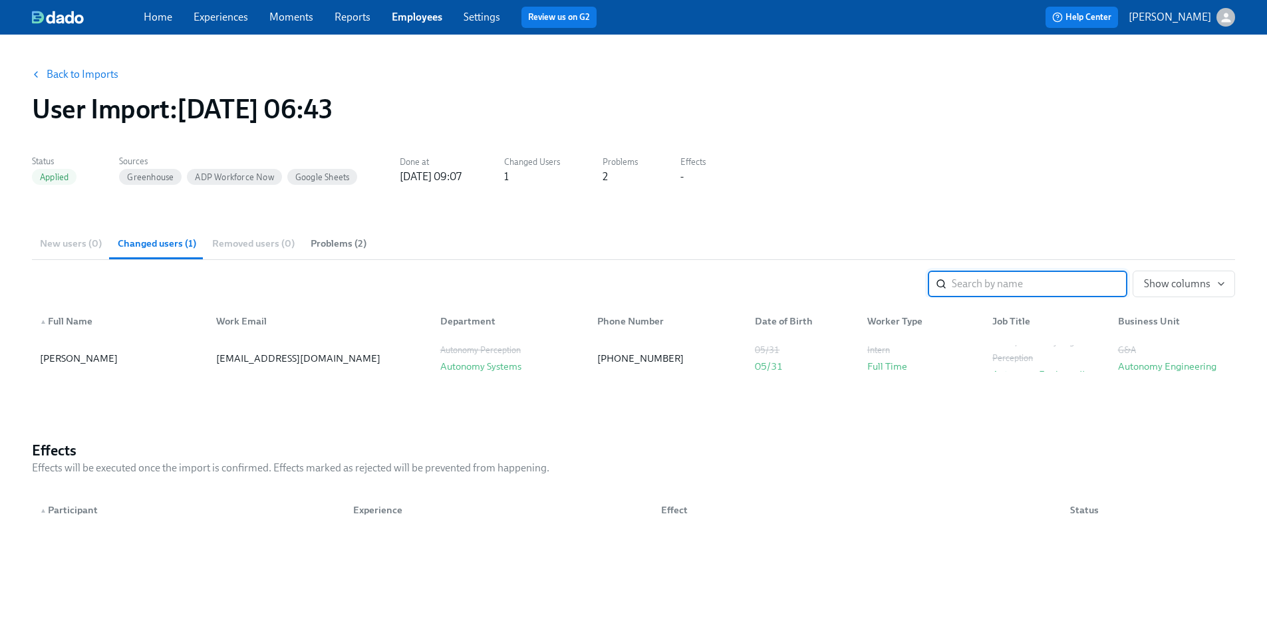
click at [233, 242] on div "New users (0) Changed users (1) Removed users (0) Problems (2)" at bounding box center [633, 243] width 1203 height 32
click at [267, 242] on div "New users (0) Changed users (1) Removed users (0) Problems (2)" at bounding box center [633, 243] width 1203 height 32
click at [321, 243] on span "Problems (2)" at bounding box center [339, 243] width 56 height 15
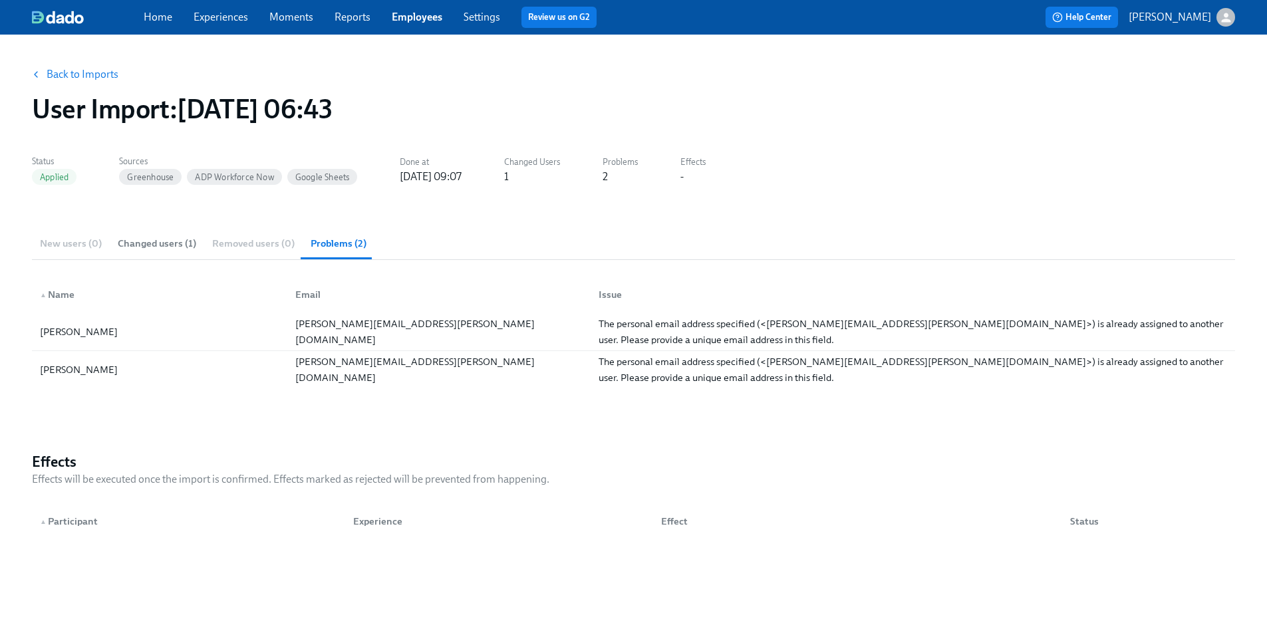
drag, startPoint x: 254, startPoint y: 243, endPoint x: 454, endPoint y: 201, distance: 204.7
click at [253, 243] on div "New users (0) Changed users (1) Removed users (0) Problems (2)" at bounding box center [633, 243] width 1203 height 32
